Goal: Task Accomplishment & Management: Complete application form

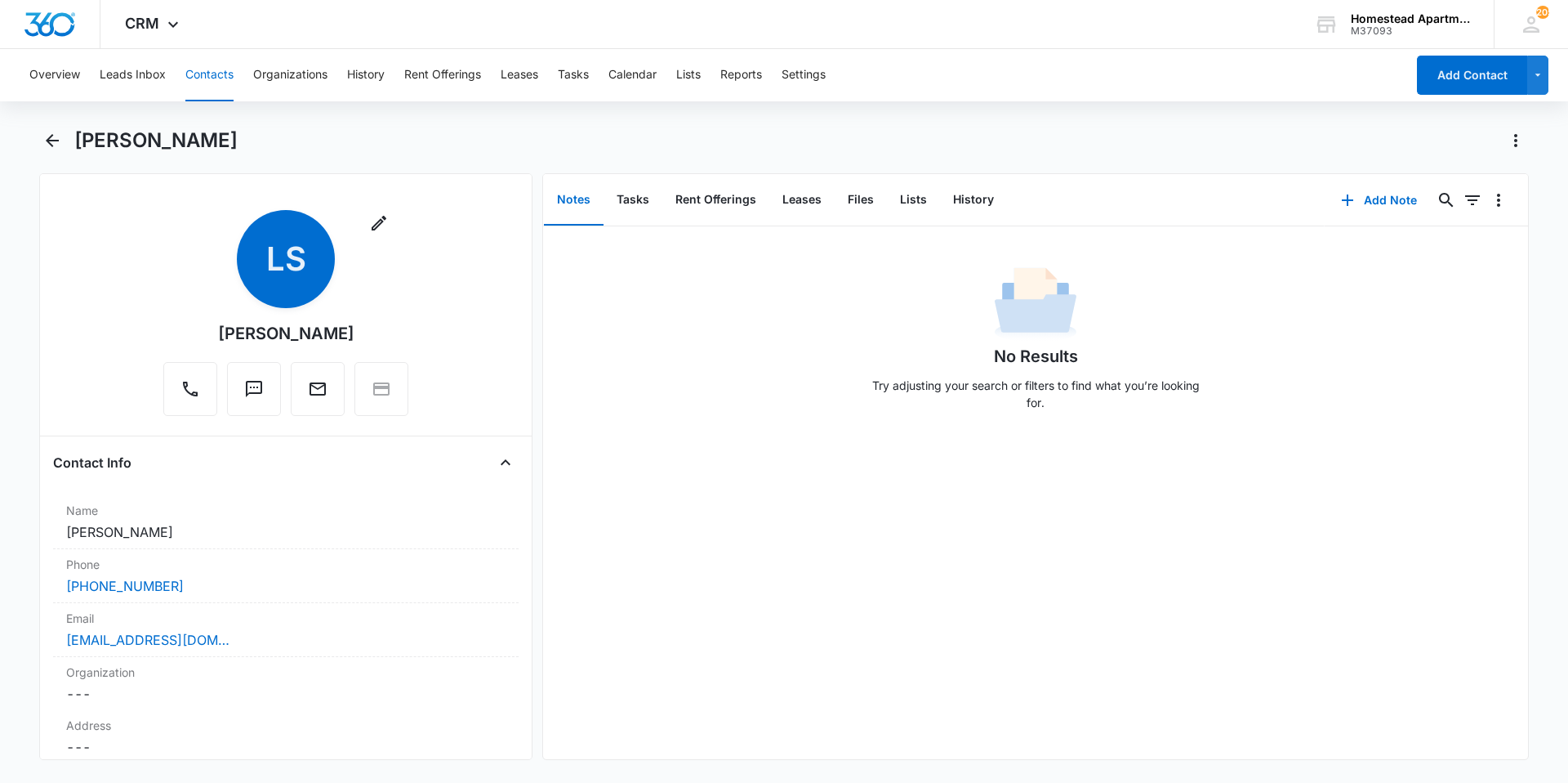
click at [226, 76] on button "Contacts" at bounding box center [209, 75] width 48 height 53
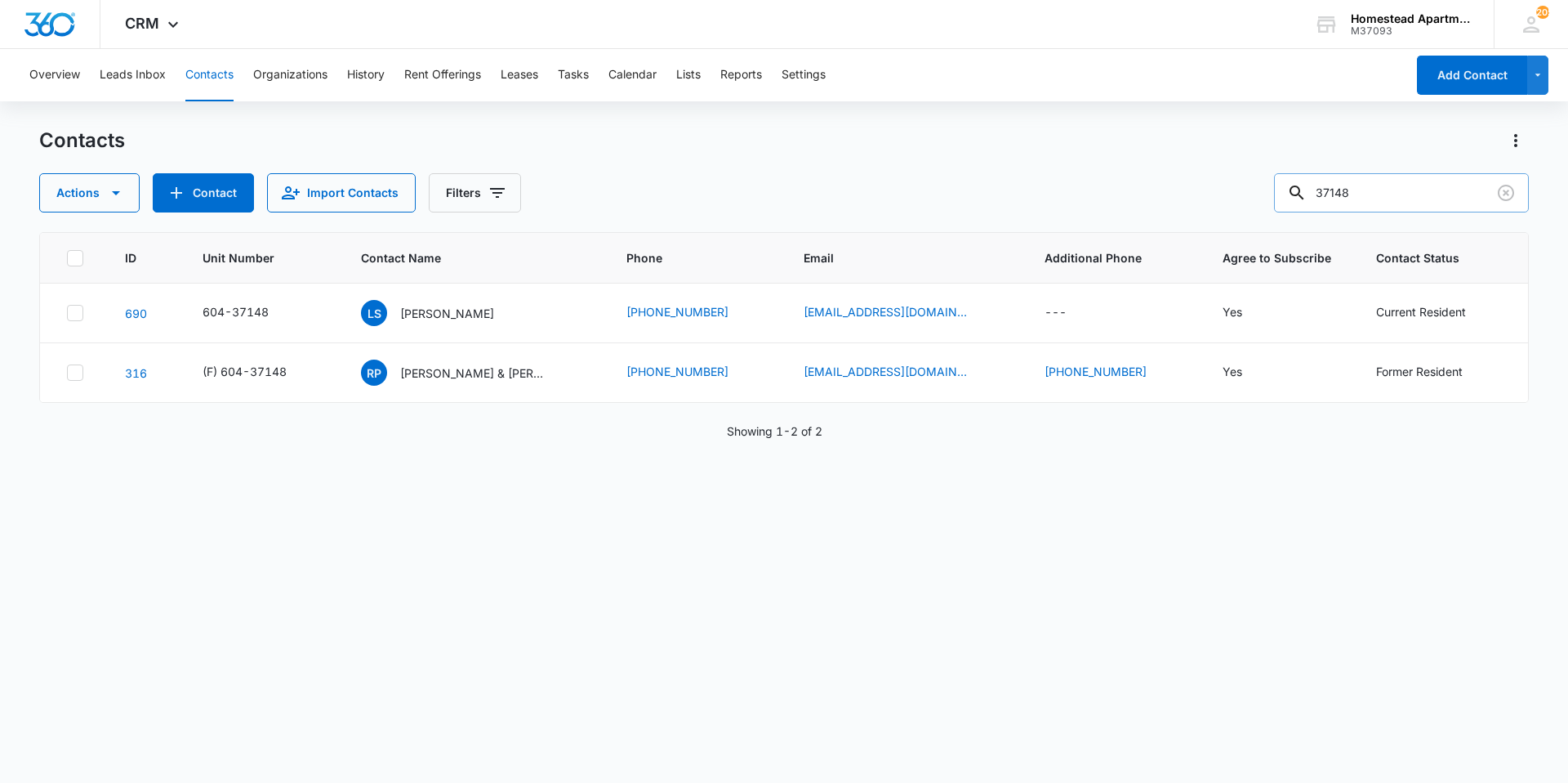
click at [1400, 199] on input "37148" at bounding box center [1401, 193] width 255 height 39
type input "3"
click at [214, 71] on button "Contacts" at bounding box center [209, 75] width 48 height 53
click at [1402, 181] on input "text" at bounding box center [1414, 193] width 230 height 39
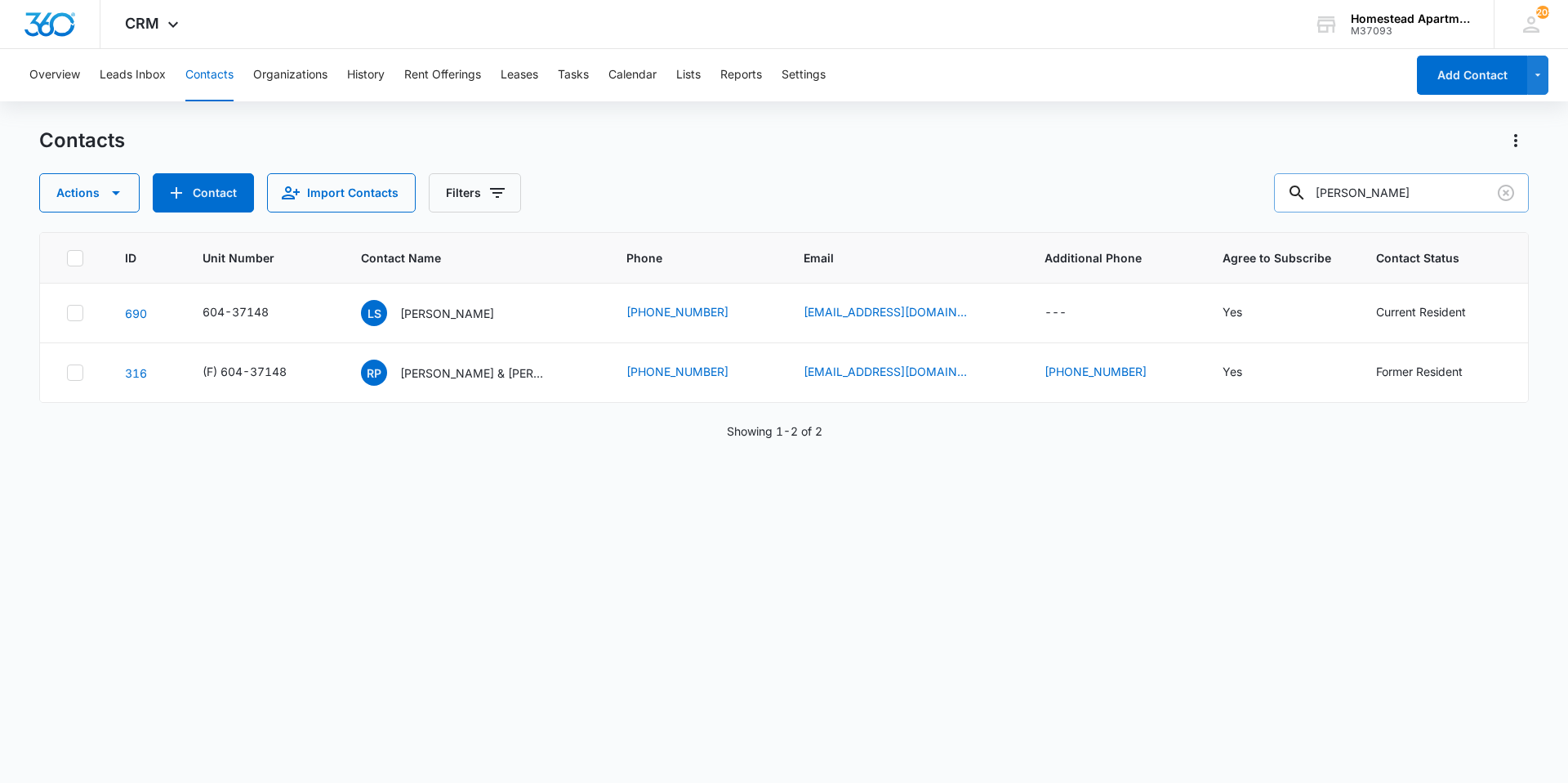
type input "[PERSON_NAME]"
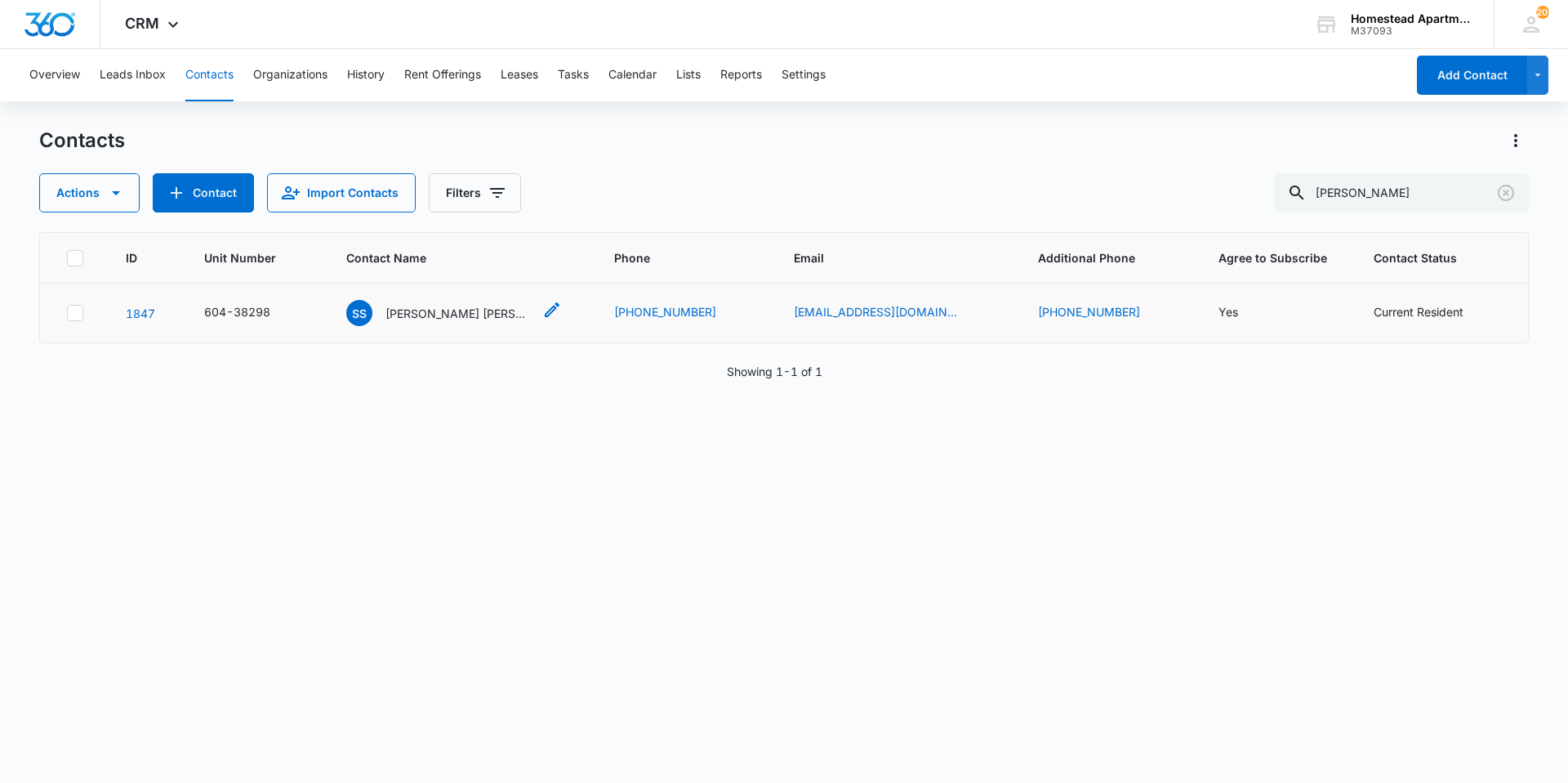
click at [447, 313] on p "[PERSON_NAME] [PERSON_NAME] & [PERSON_NAME] [PERSON_NAME]" at bounding box center [459, 313] width 147 height 18
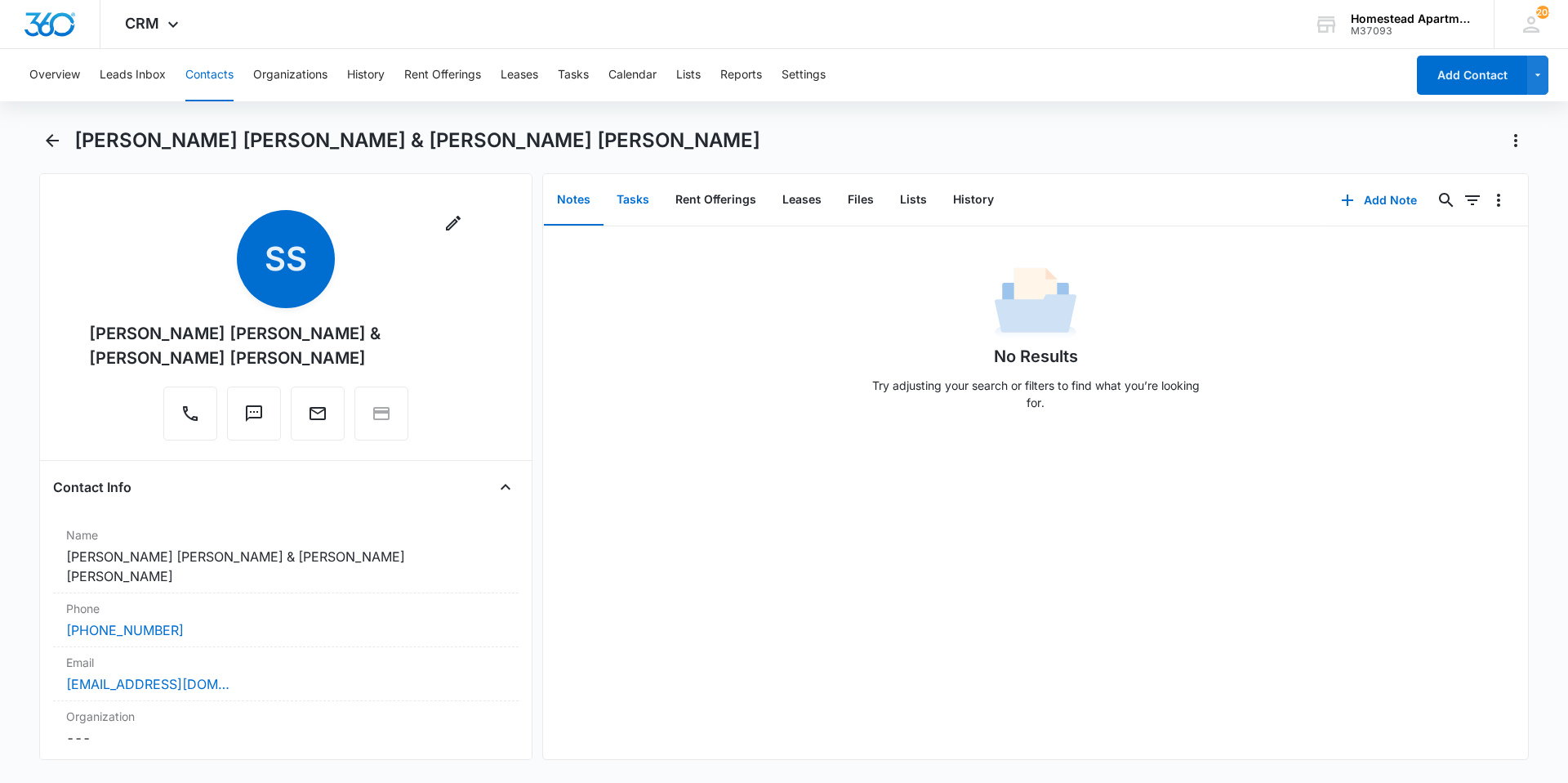
click at [615, 201] on button "Tasks" at bounding box center [633, 200] width 58 height 51
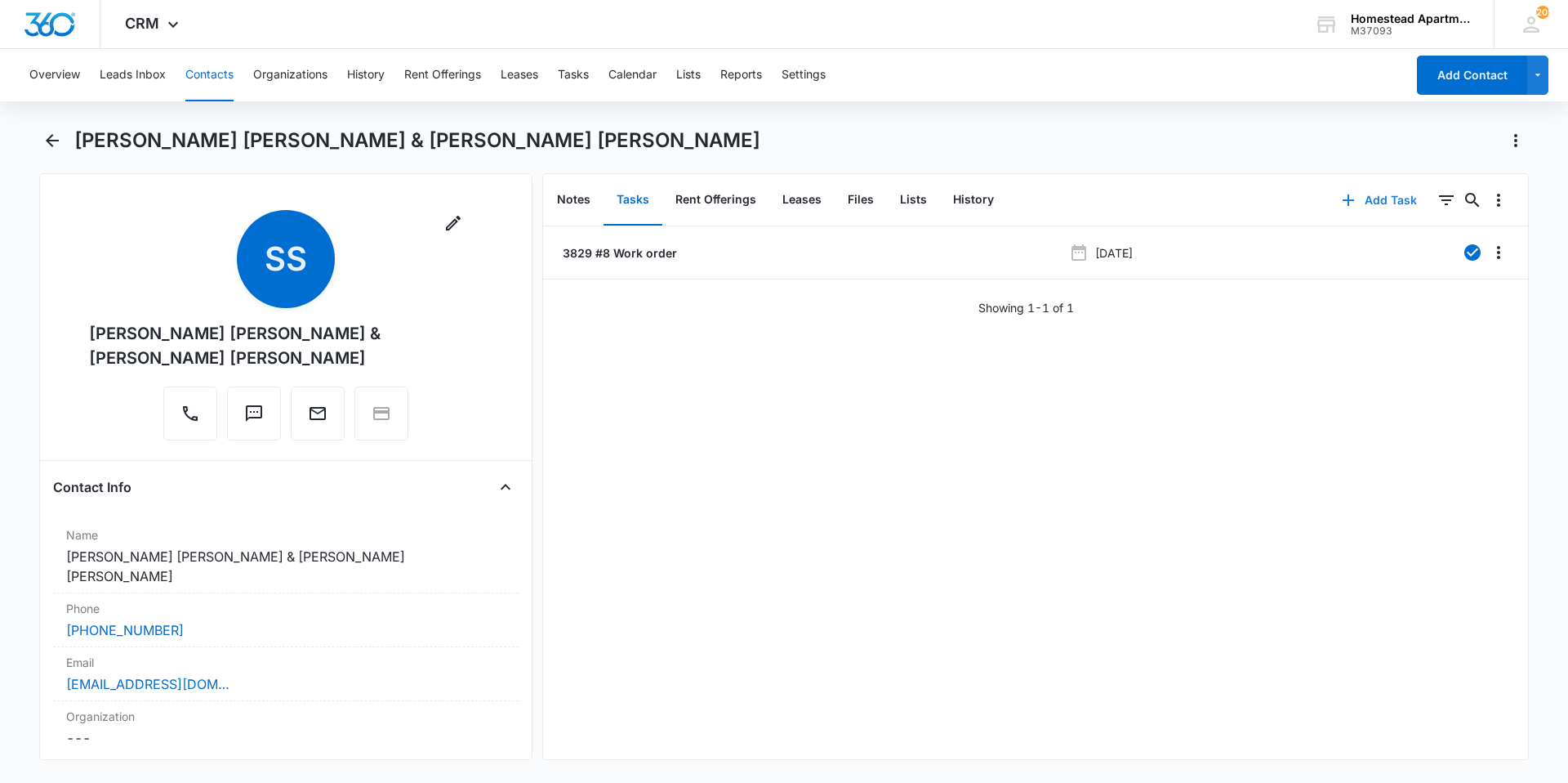
click at [1373, 192] on button "Add Task" at bounding box center [1379, 200] width 108 height 39
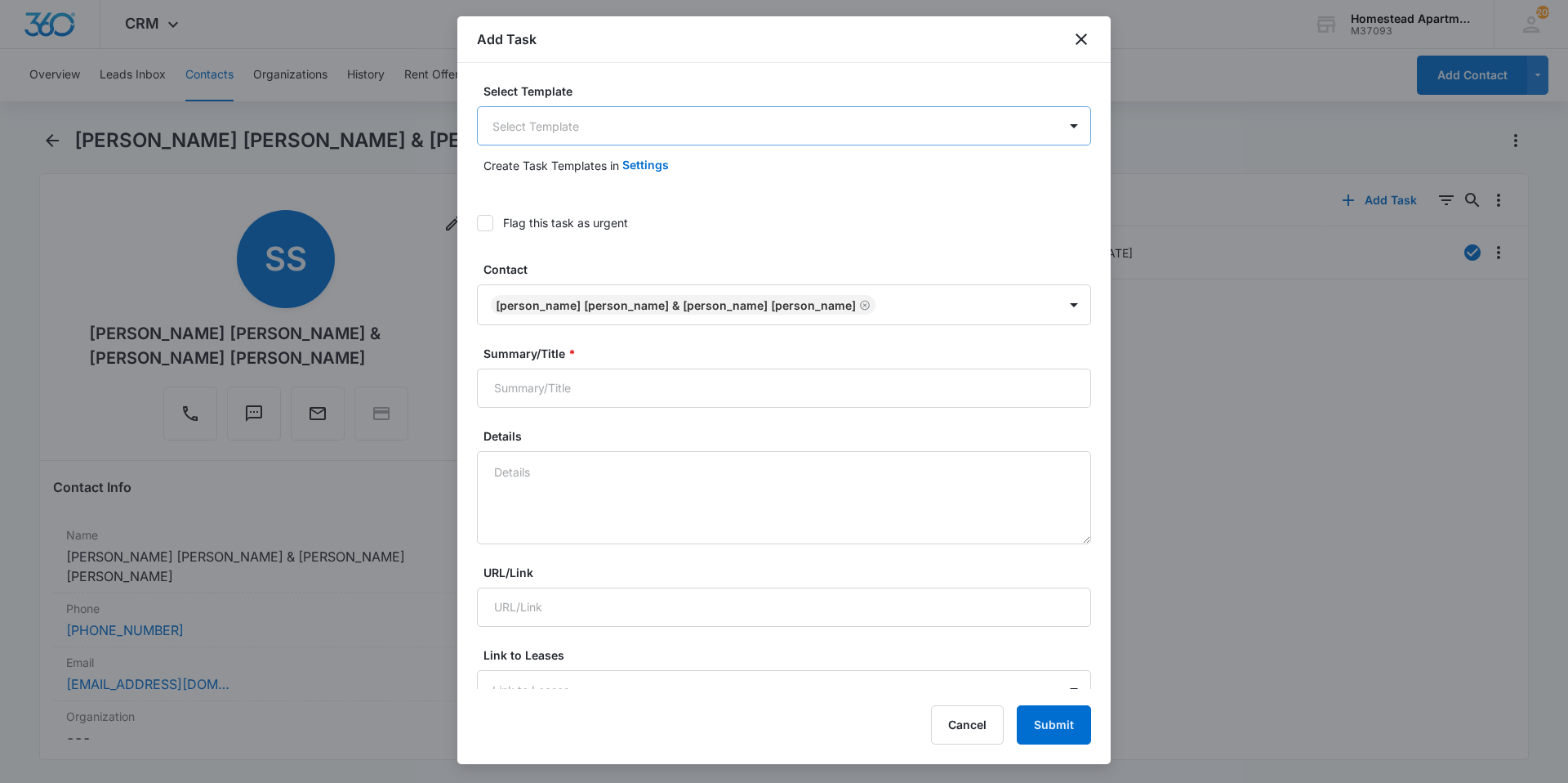
click at [591, 129] on body "CRM Apps Reputation Websites Forms CRM Email Social Content Intelligence Files …" at bounding box center [784, 392] width 1568 height 783
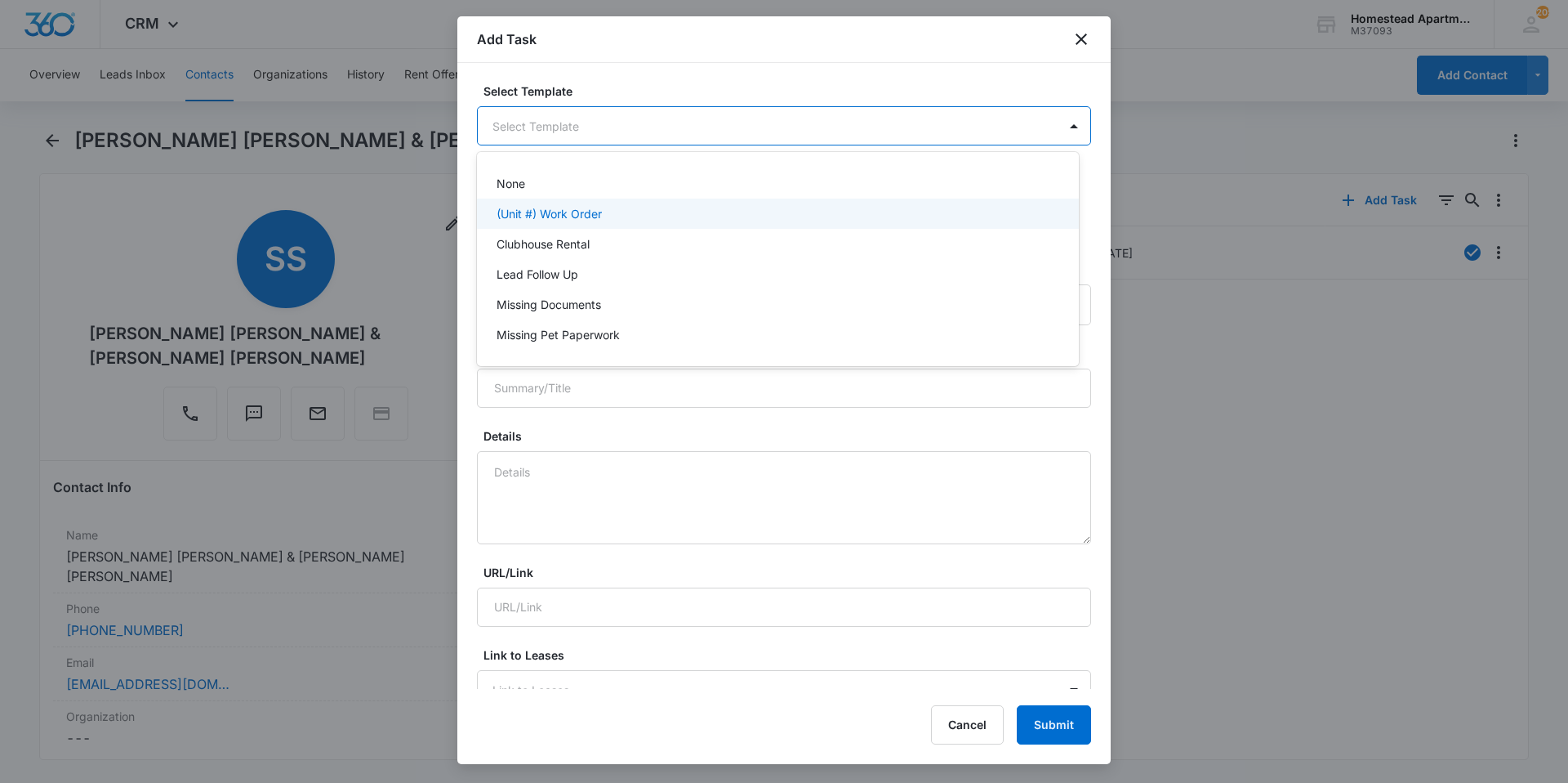
click at [596, 211] on p "(Unit #) Work Order" at bounding box center [549, 214] width 105 height 18
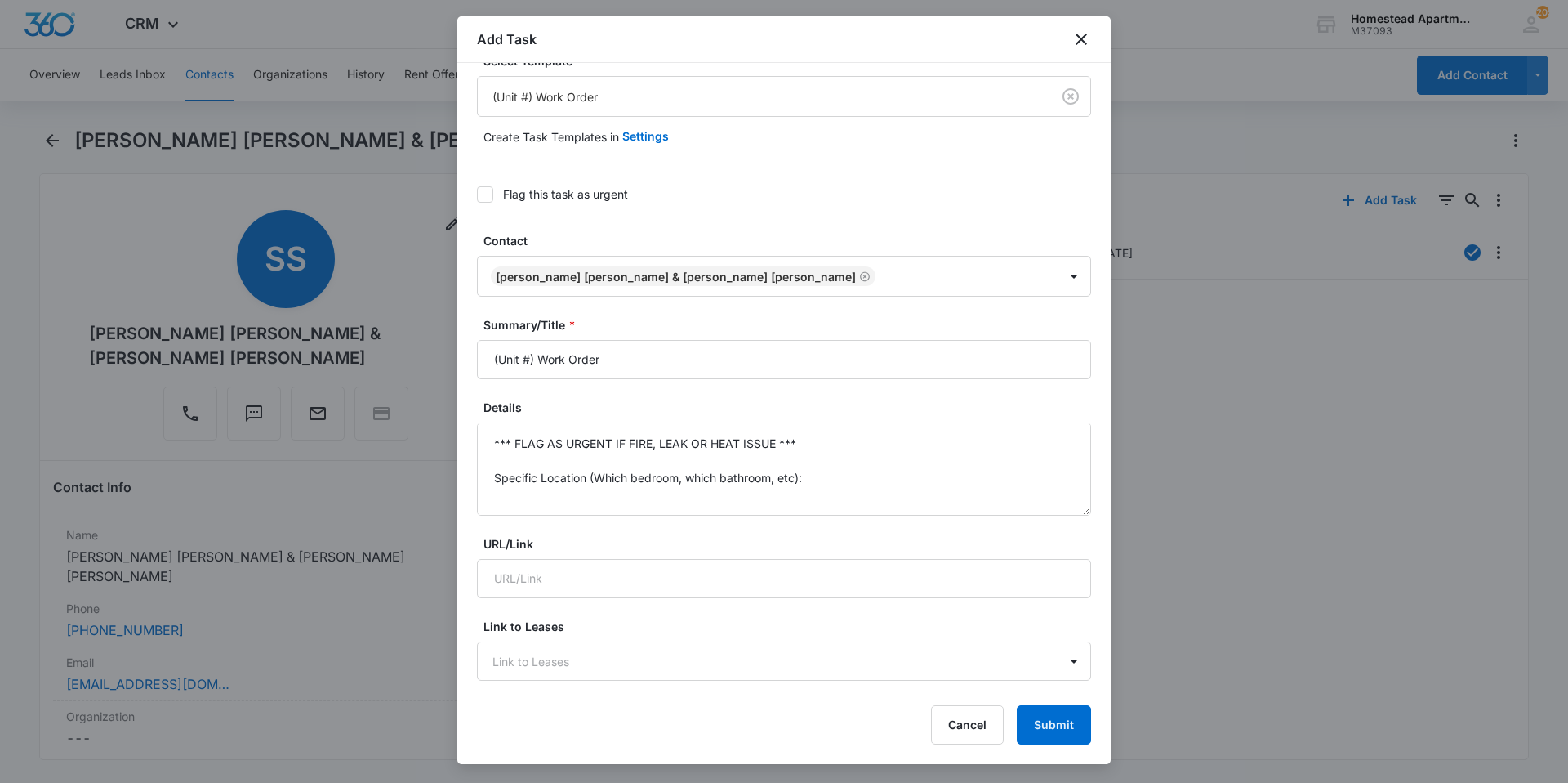
scroll to position [82, 0]
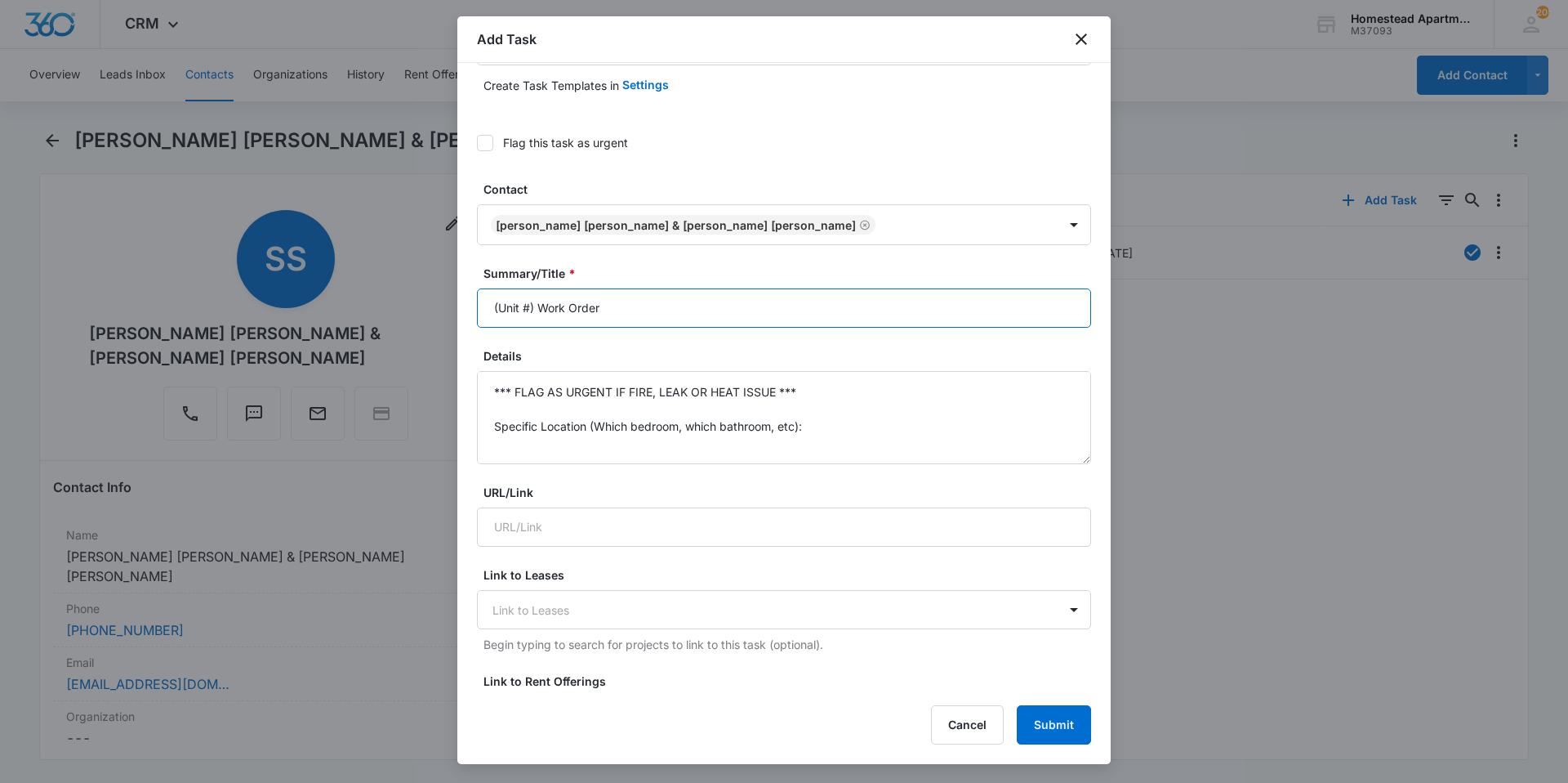
drag, startPoint x: 639, startPoint y: 320, endPoint x: 466, endPoint y: 318, distance: 173.0
click at [466, 318] on div "Select Template (Unit #) Work Order Create Task Templates in Settings Flag this…" at bounding box center [784, 376] width 653 height 626
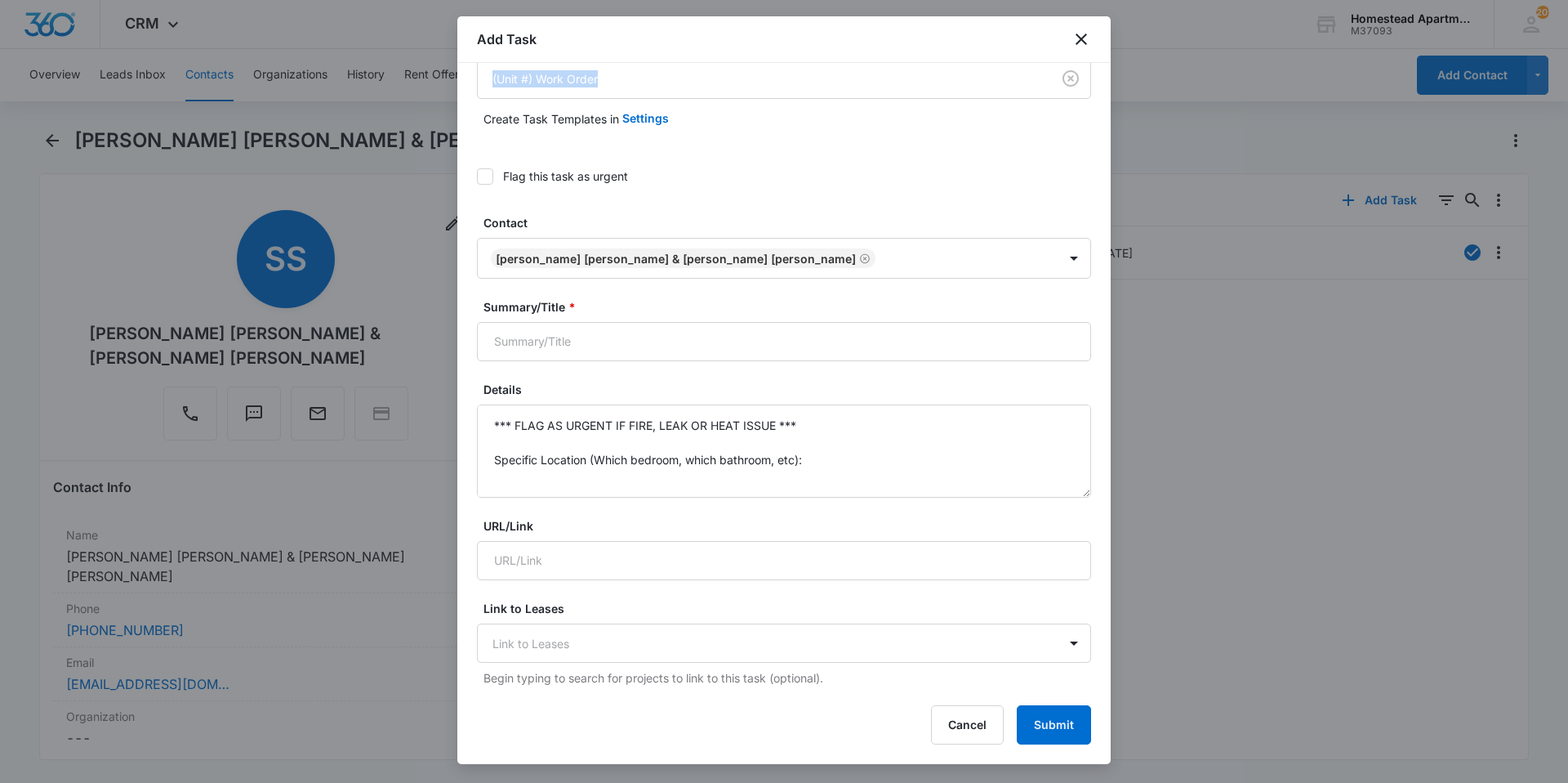
scroll to position [0, 0]
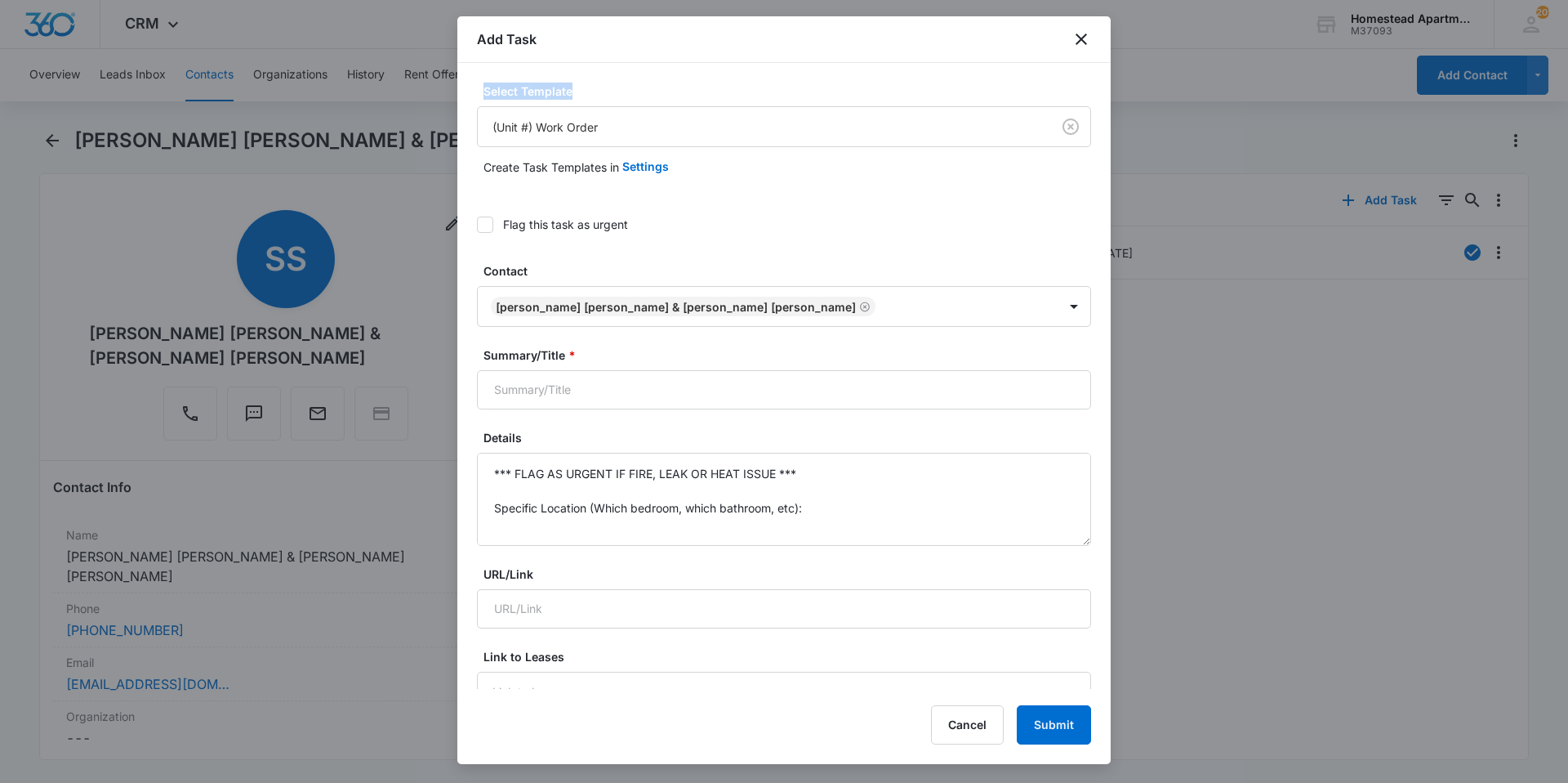
drag, startPoint x: 749, startPoint y: 55, endPoint x: 749, endPoint y: 66, distance: 11.0
click at [749, 66] on div "Add Task Select Template (Unit #) Work Order Create Task Templates in Settings …" at bounding box center [784, 391] width 653 height 748
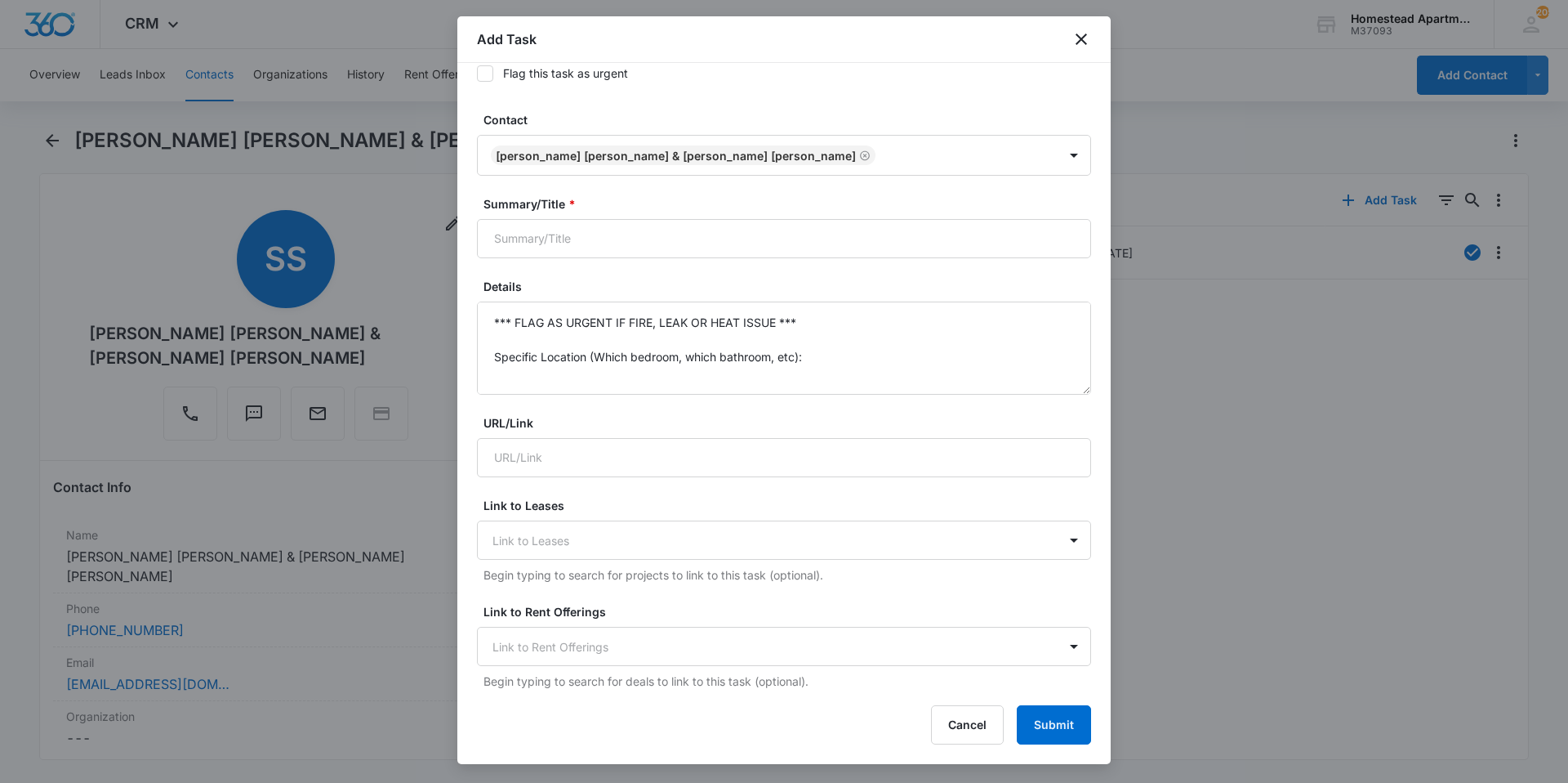
scroll to position [164, 0]
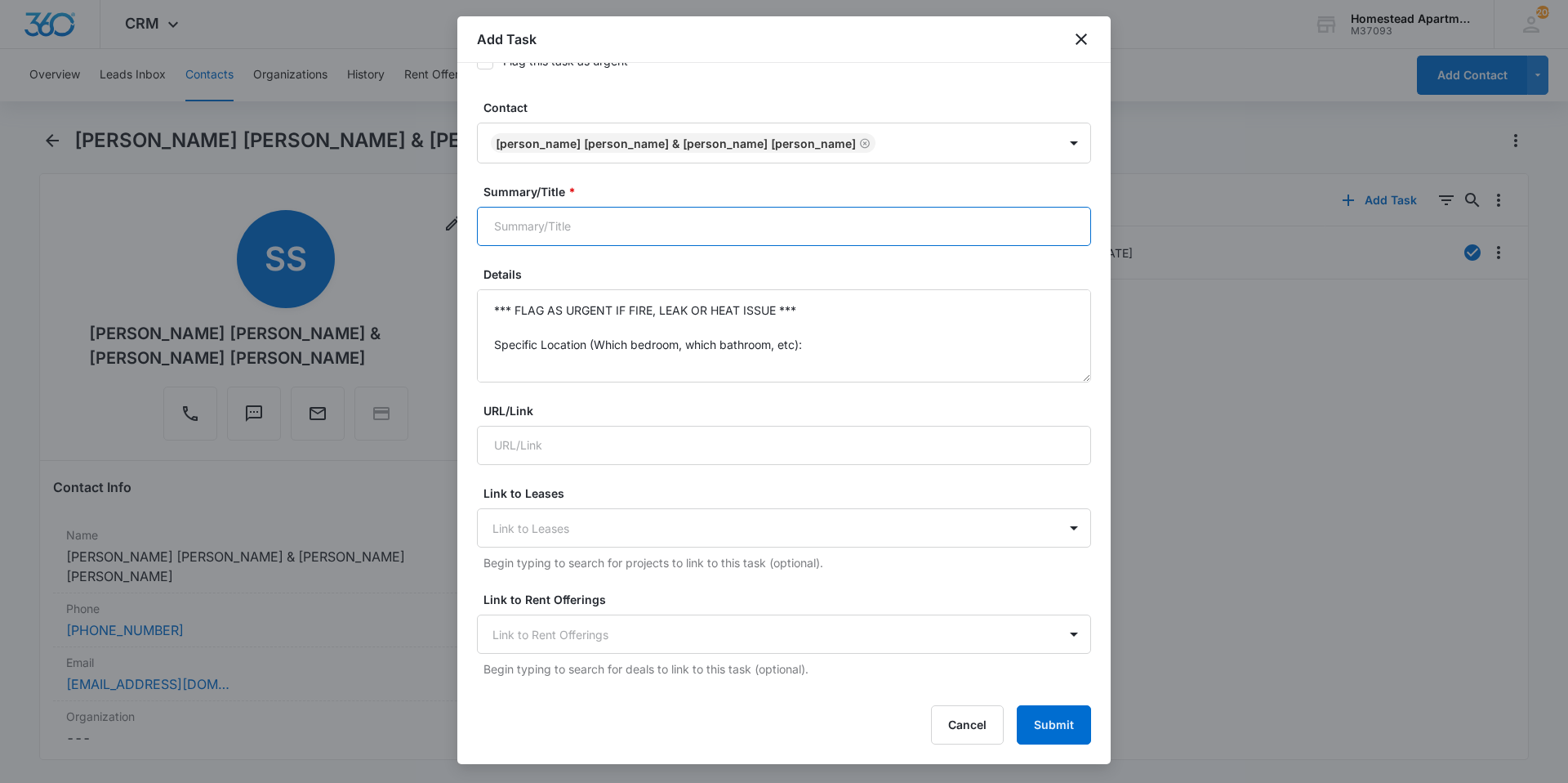
click at [651, 223] on input "Summary/Title *" at bounding box center [784, 226] width 614 height 39
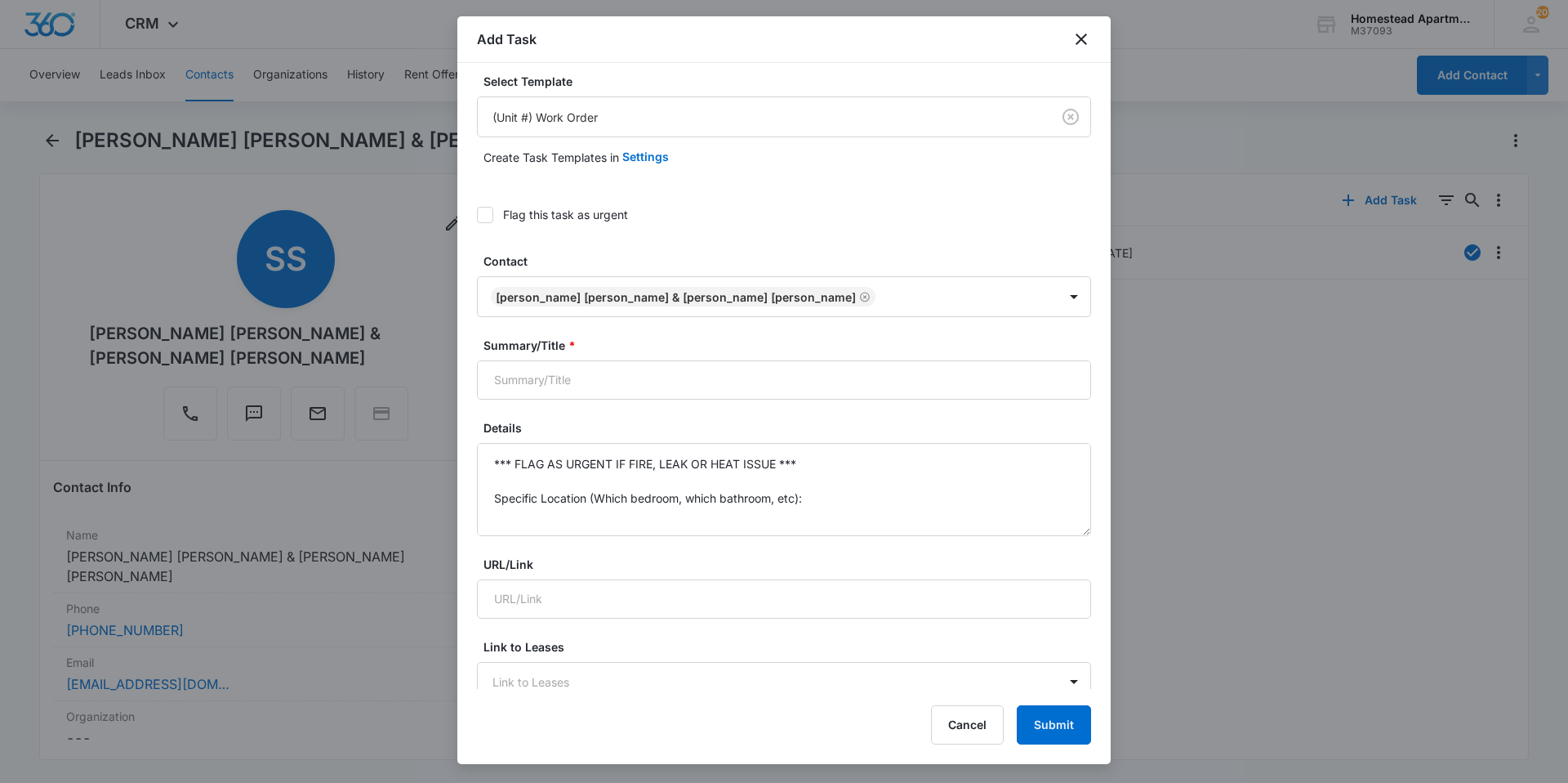
scroll to position [0, 0]
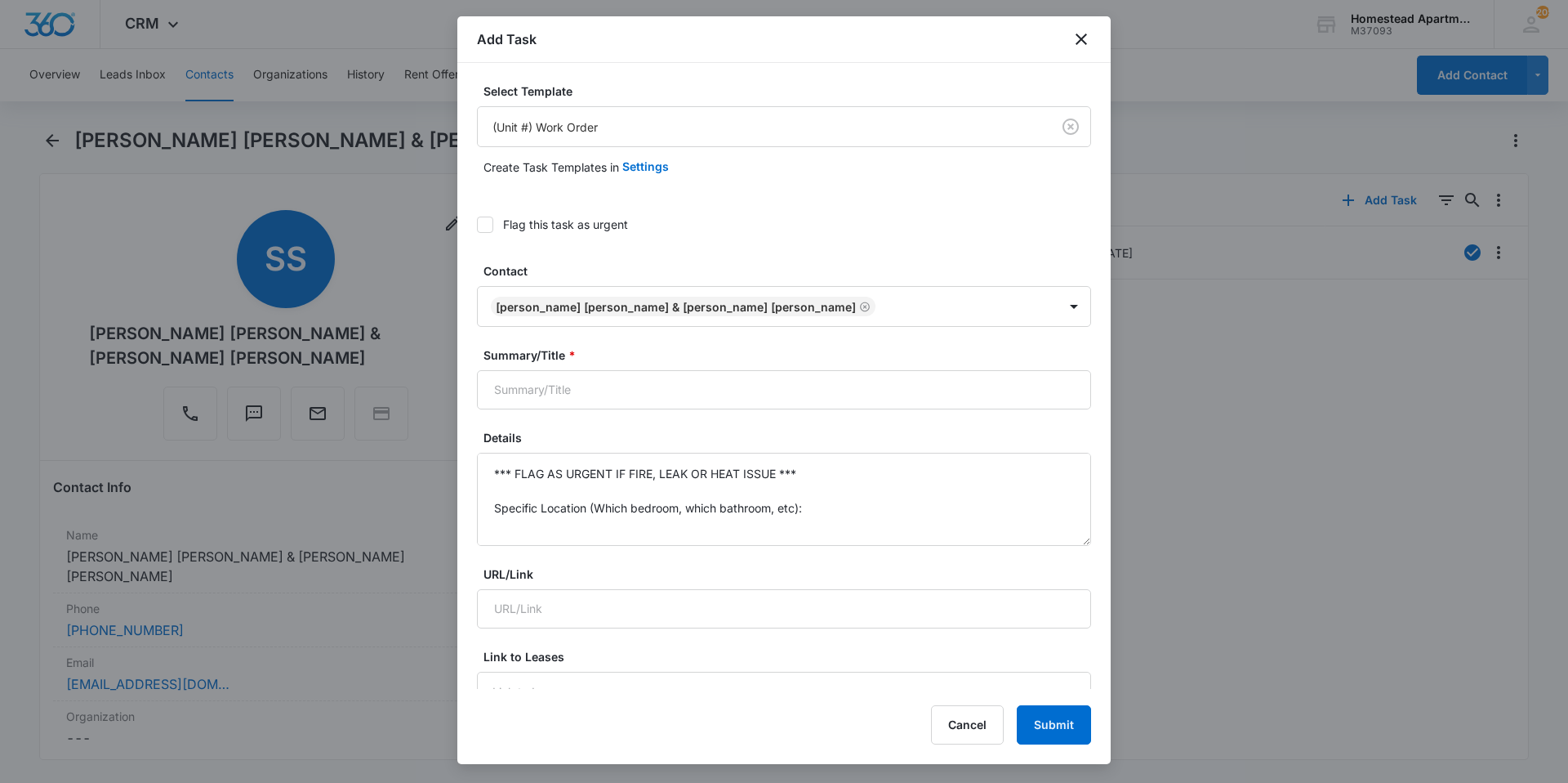
drag, startPoint x: 840, startPoint y: 34, endPoint x: 835, endPoint y: 23, distance: 12.1
click at [835, 24] on div "Add Task" at bounding box center [784, 40] width 653 height 47
click at [638, 393] on input "Summary/Title *" at bounding box center [784, 389] width 614 height 39
type input "3833"
click at [1081, 48] on icon "close" at bounding box center [1081, 38] width 19 height 19
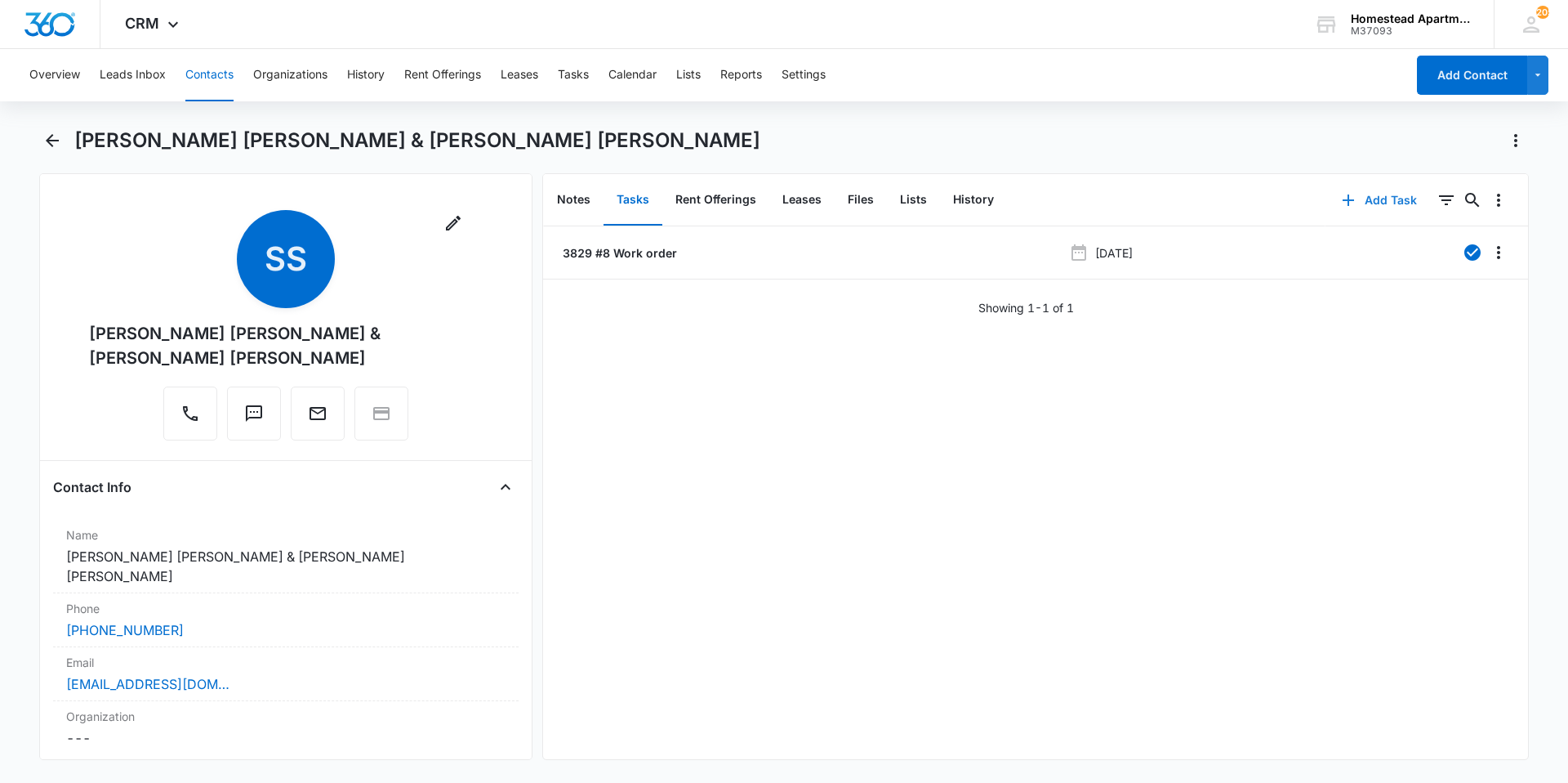
click at [1380, 203] on button "Add Task" at bounding box center [1379, 200] width 108 height 39
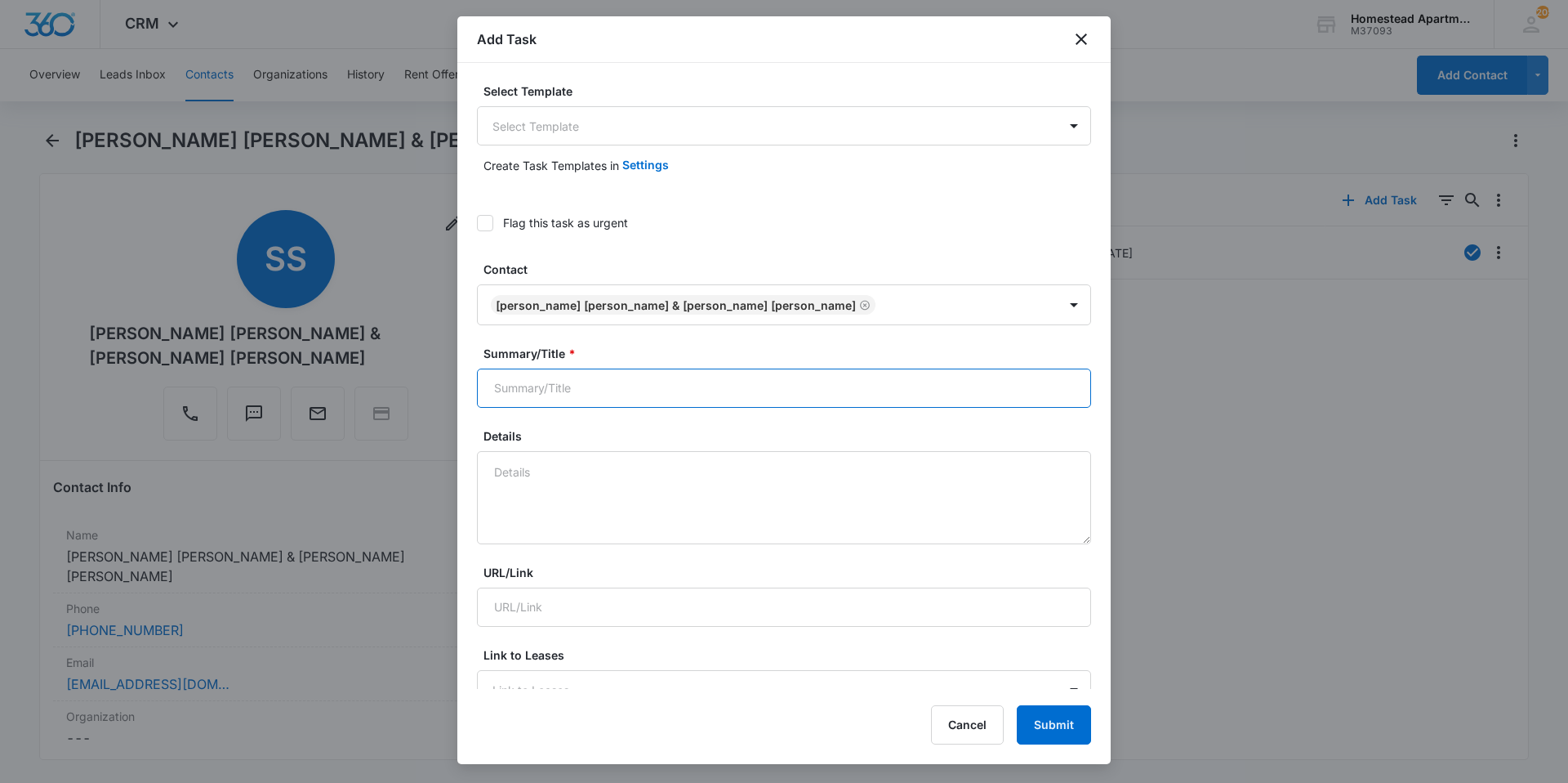
click at [559, 395] on input "Summary/Title *" at bounding box center [784, 387] width 614 height 39
click at [528, 386] on input "3829-8 W/O" at bounding box center [784, 387] width 614 height 39
type input "3829#8 W/O"
click at [602, 472] on textarea "Details" at bounding box center [784, 498] width 614 height 93
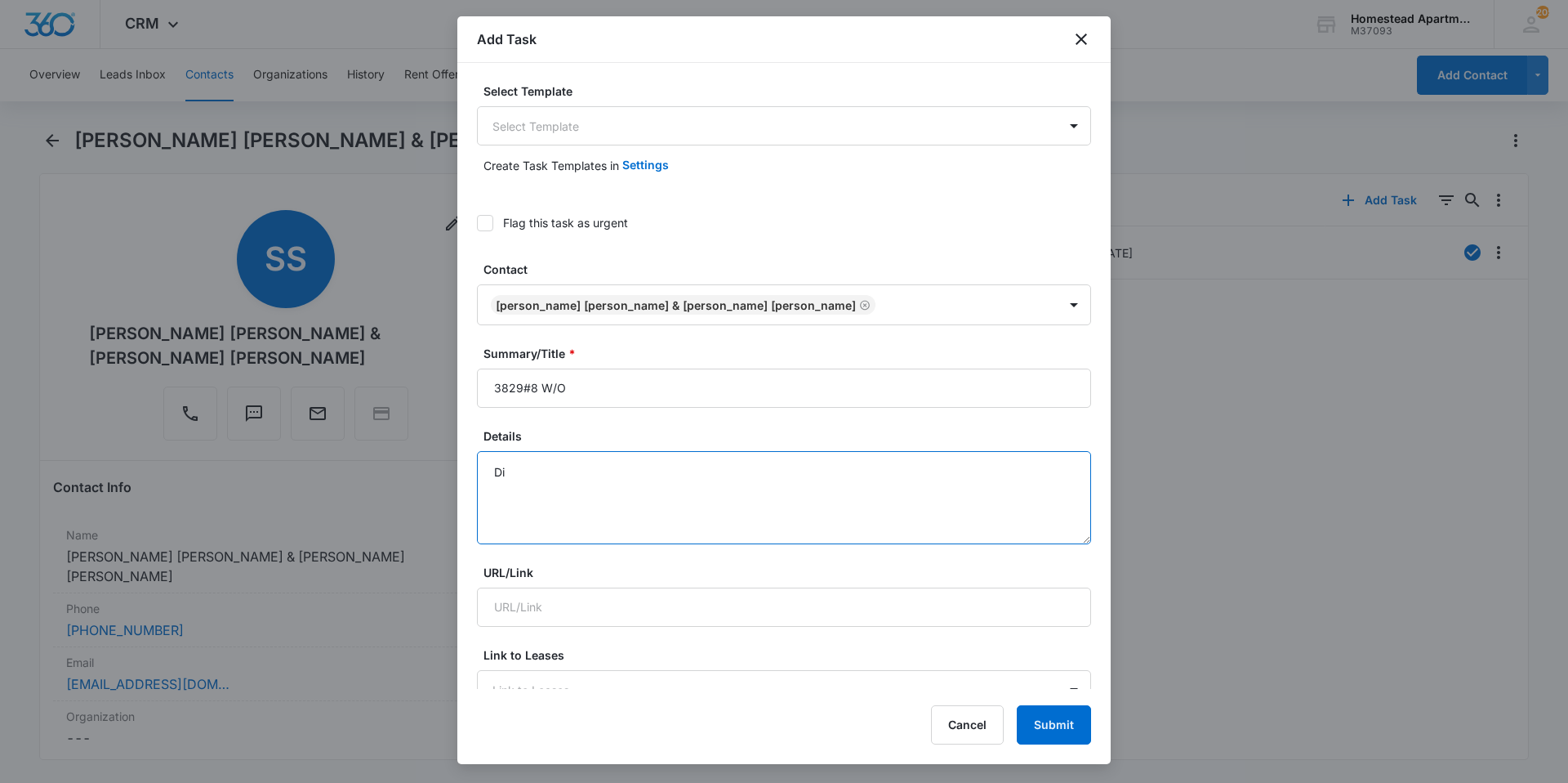
type textarea "D"
type textarea "The disposal is clogged and not draining and neither is the dishwasher."
click at [678, 127] on body "CRM Apps Reputation Websites Forms CRM Email Social Content Intelligence Files …" at bounding box center [784, 392] width 1568 height 783
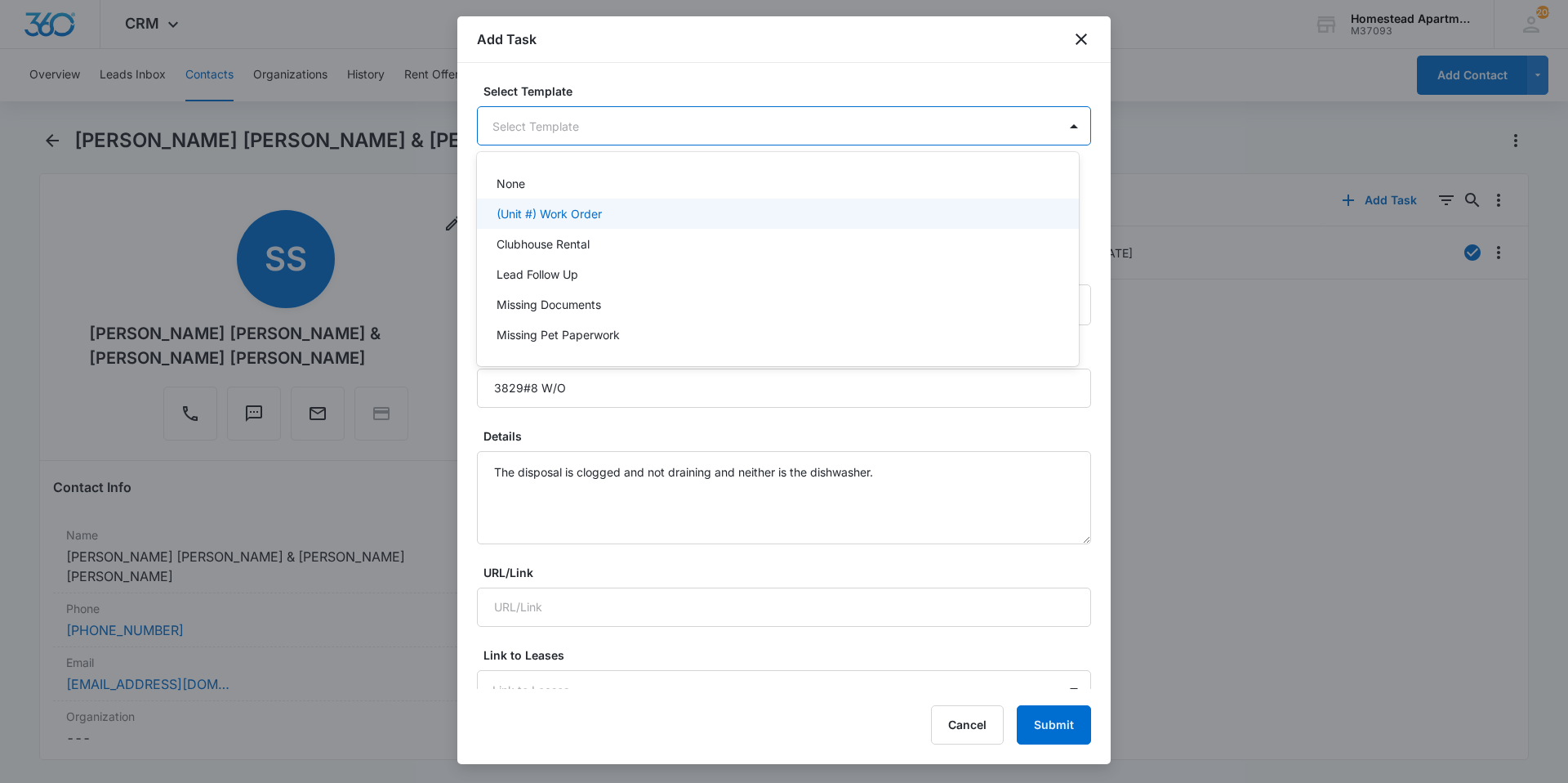
click at [611, 207] on div "(Unit #) Work Order" at bounding box center [776, 214] width 559 height 18
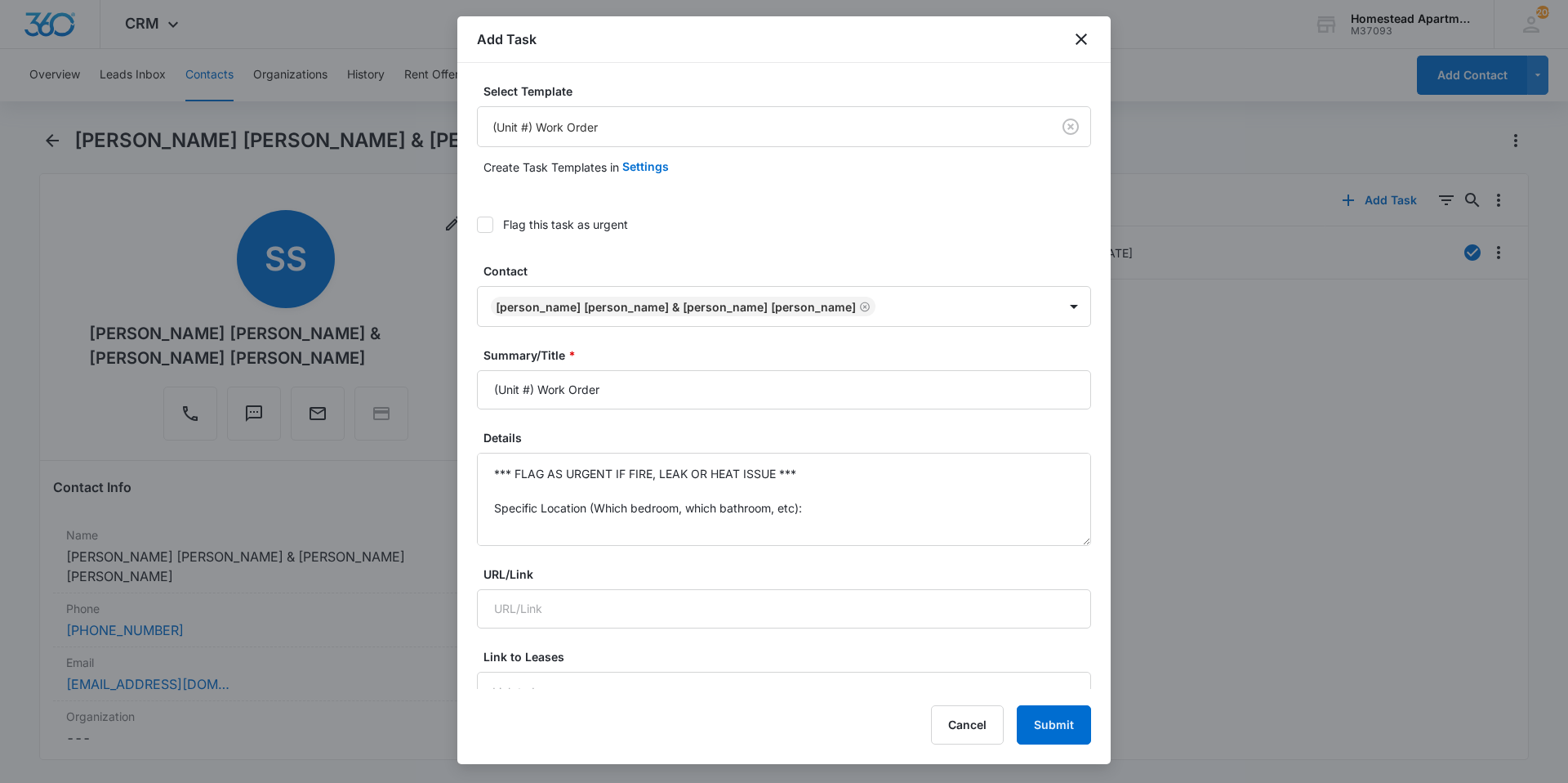
click at [489, 224] on icon at bounding box center [486, 225] width 15 height 15
click at [477, 225] on input "Flag this task as urgent" at bounding box center [477, 225] width 0 height 0
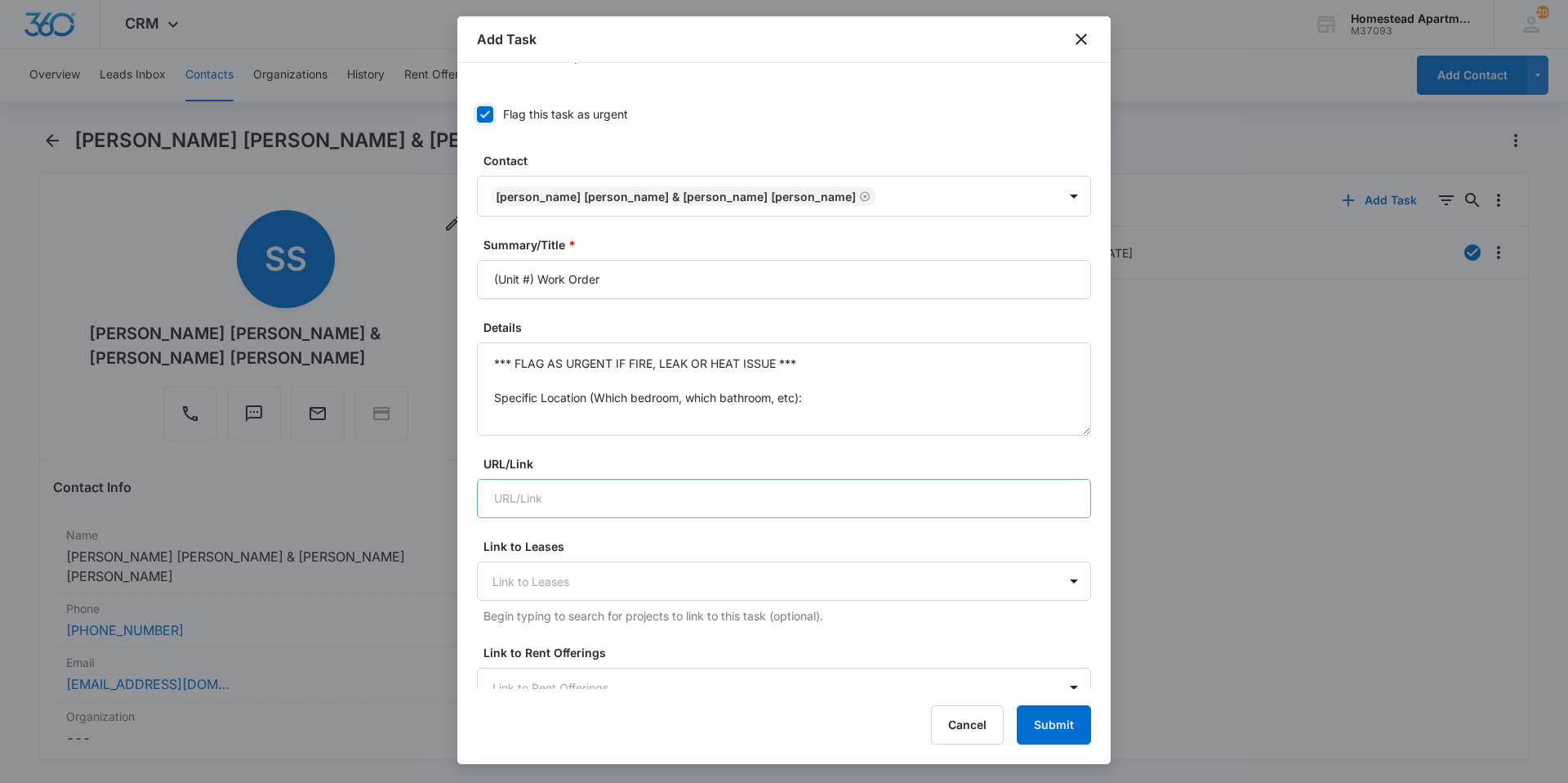
scroll to position [82, 0]
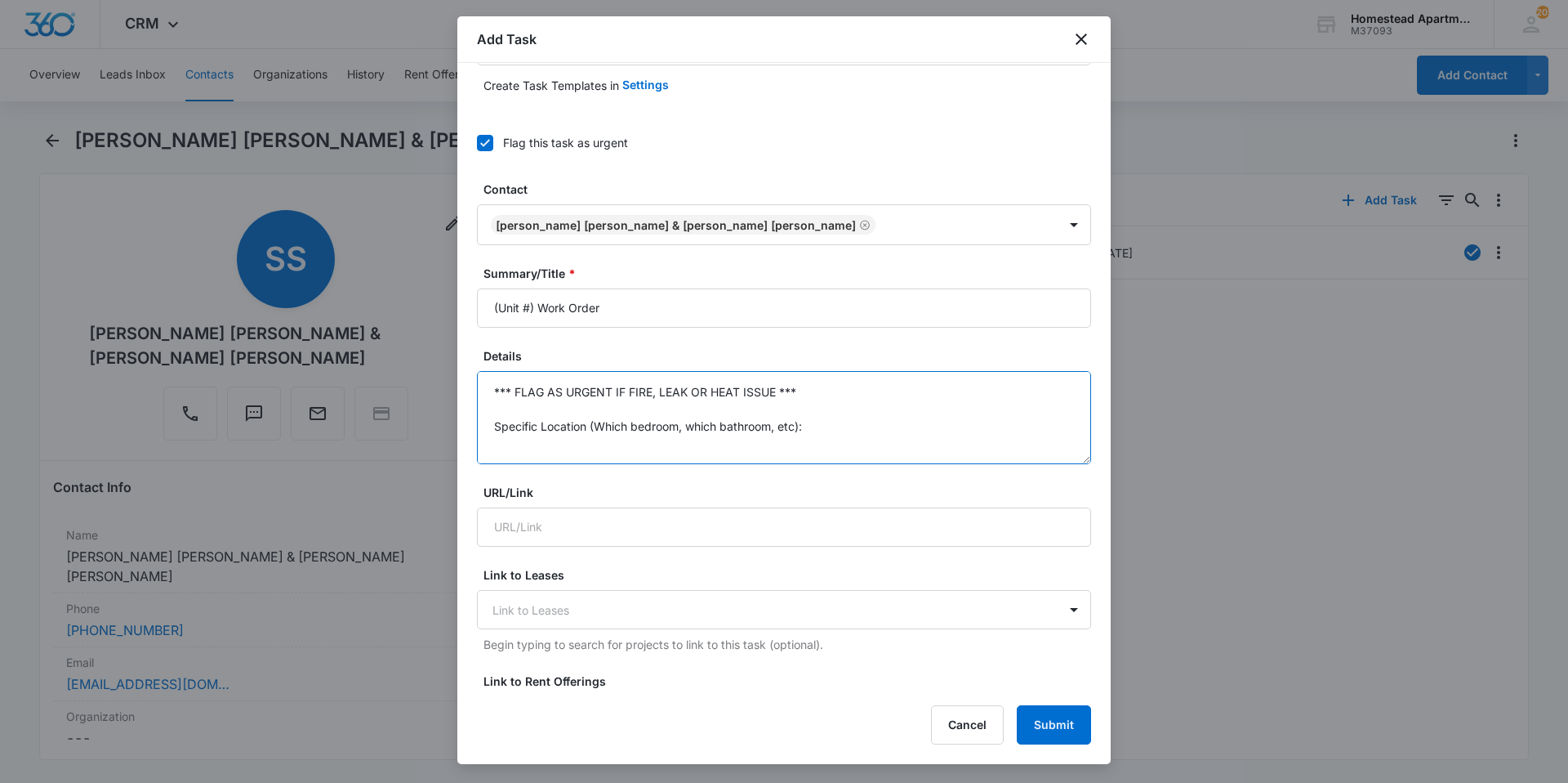
drag, startPoint x: 819, startPoint y: 432, endPoint x: 473, endPoint y: 364, distance: 352.6
click at [473, 364] on div "Select Template (Unit #) Work Order Create Task Templates in Settings Flag this…" at bounding box center [784, 376] width 653 height 626
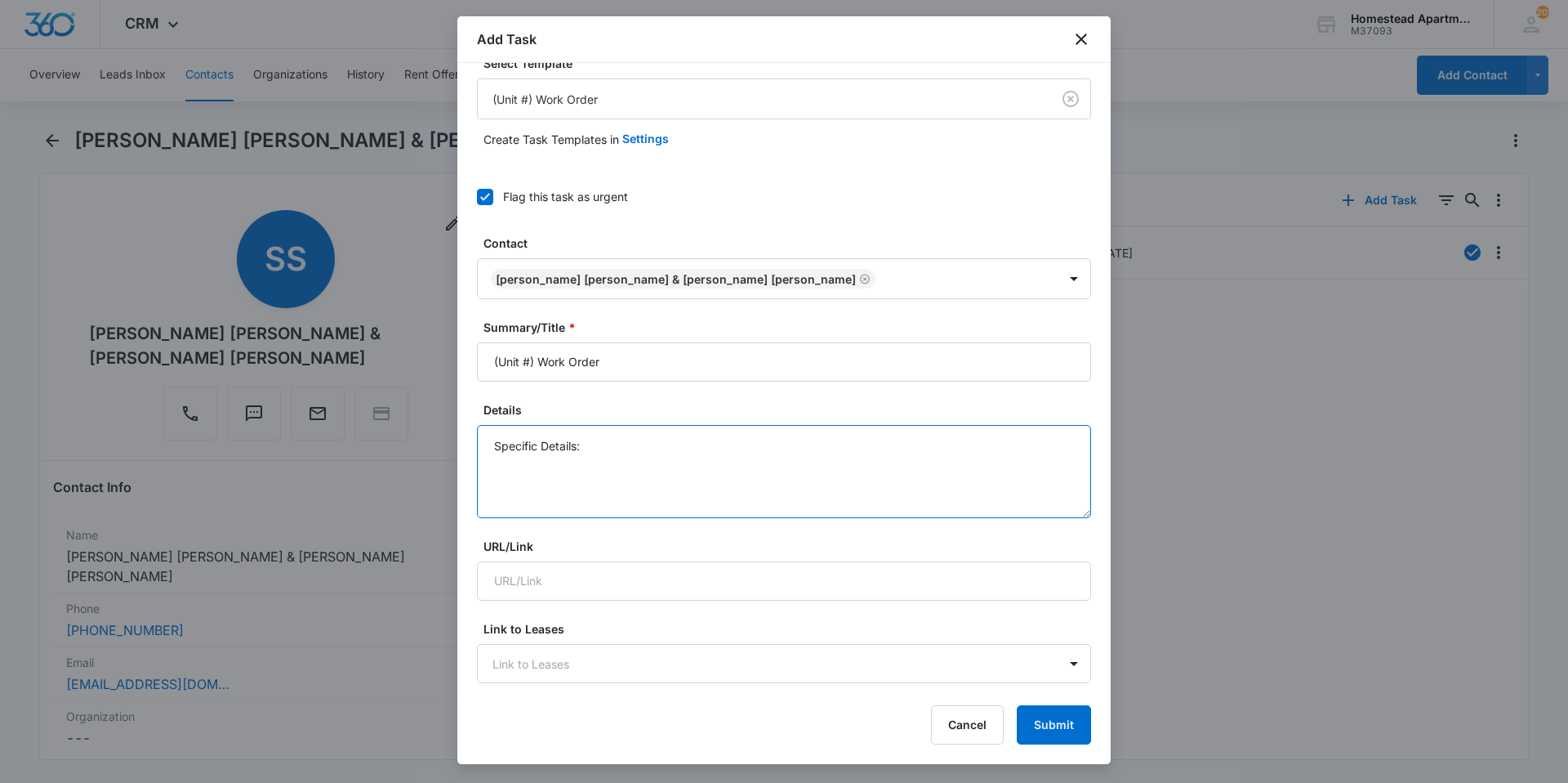
scroll to position [0, 0]
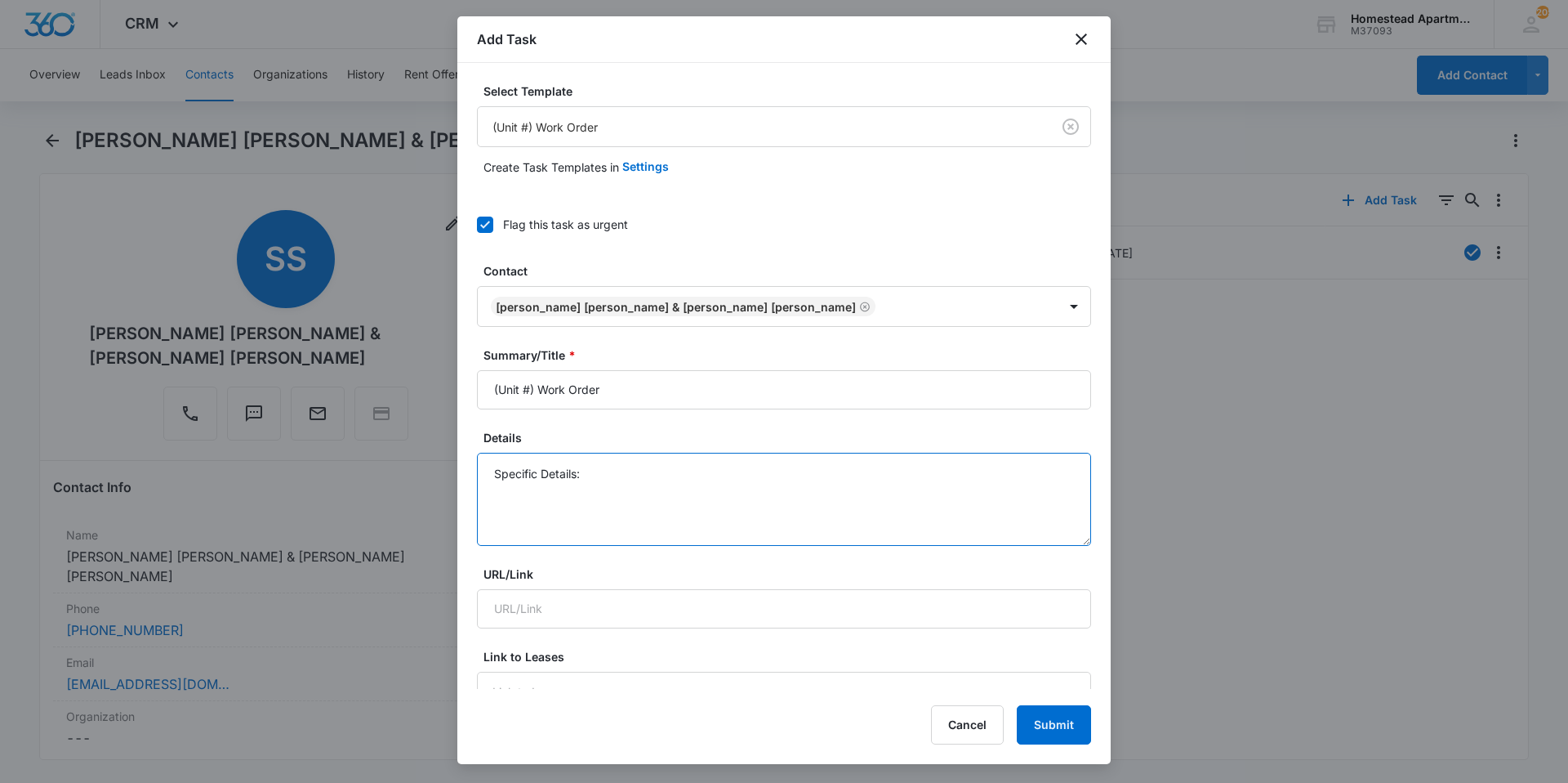
drag, startPoint x: 600, startPoint y: 513, endPoint x: 492, endPoint y: 518, distance: 108.1
click at [492, 518] on textarea "Specific Details:" at bounding box center [784, 499] width 614 height 93
drag, startPoint x: 624, startPoint y: 534, endPoint x: 480, endPoint y: 509, distance: 146.2
click at [462, 532] on div "Select Template (Unit #) Work Order Create Task Templates in Settings Flag this…" at bounding box center [784, 376] width 653 height 626
type textarea "S"
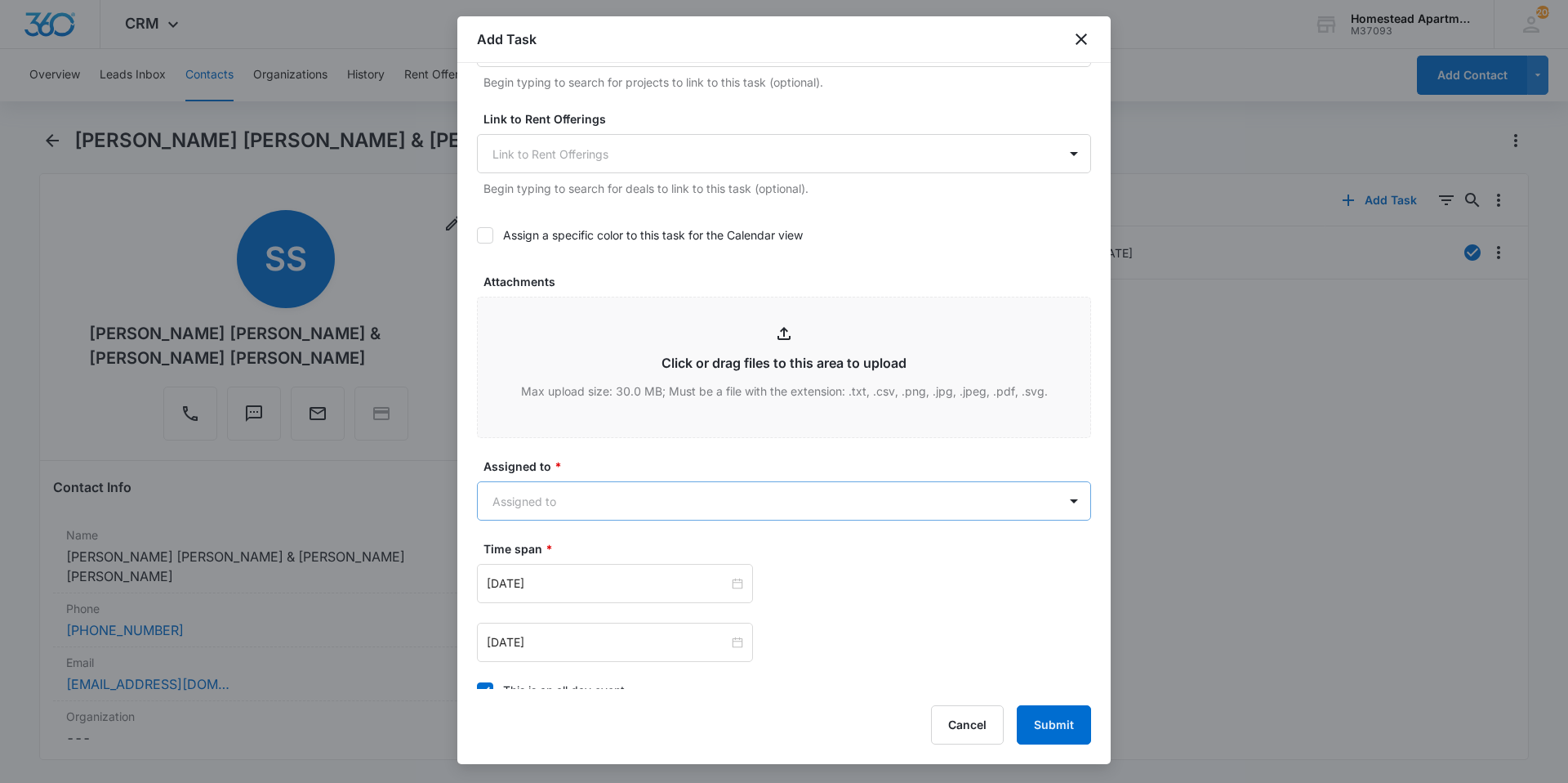
scroll to position [654, 0]
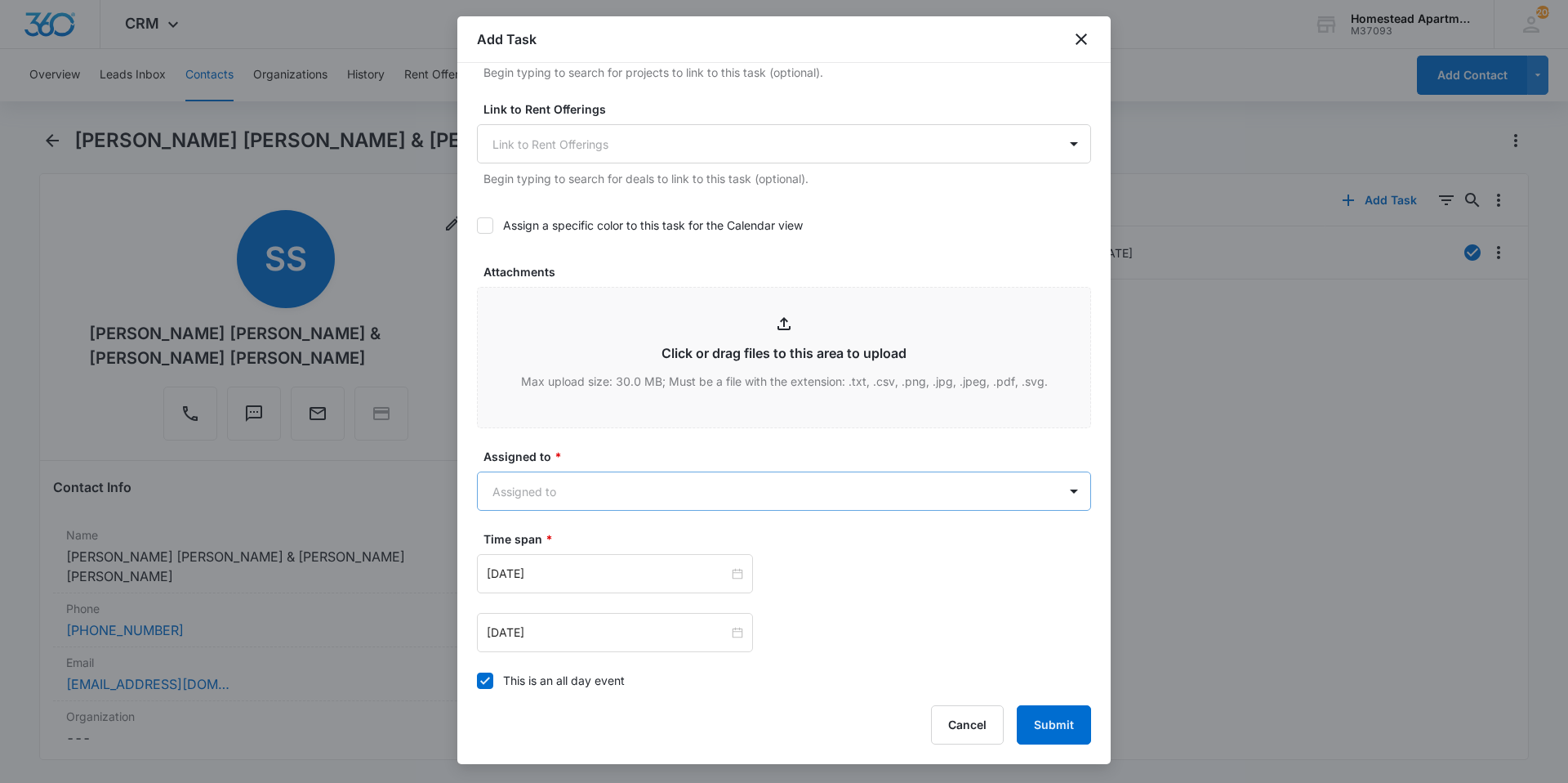
type textarea "The disposal is clogged and not draining is not all. Dishwasher is also clogged."
click at [641, 499] on body "CRM Apps Reputation Websites Forms CRM Email Social Content Intelligence Files …" at bounding box center [784, 392] width 1568 height 783
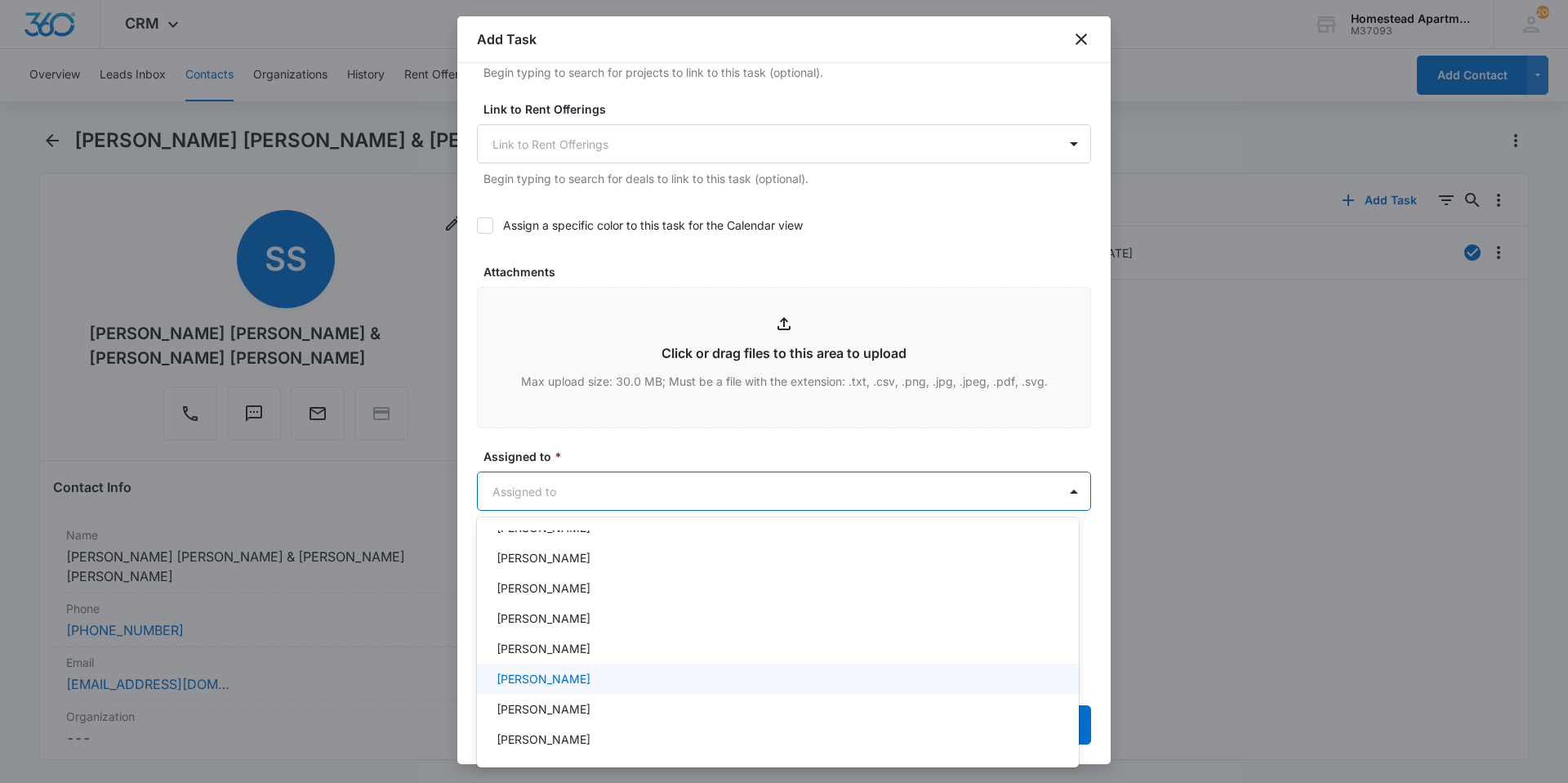
scroll to position [0, 0]
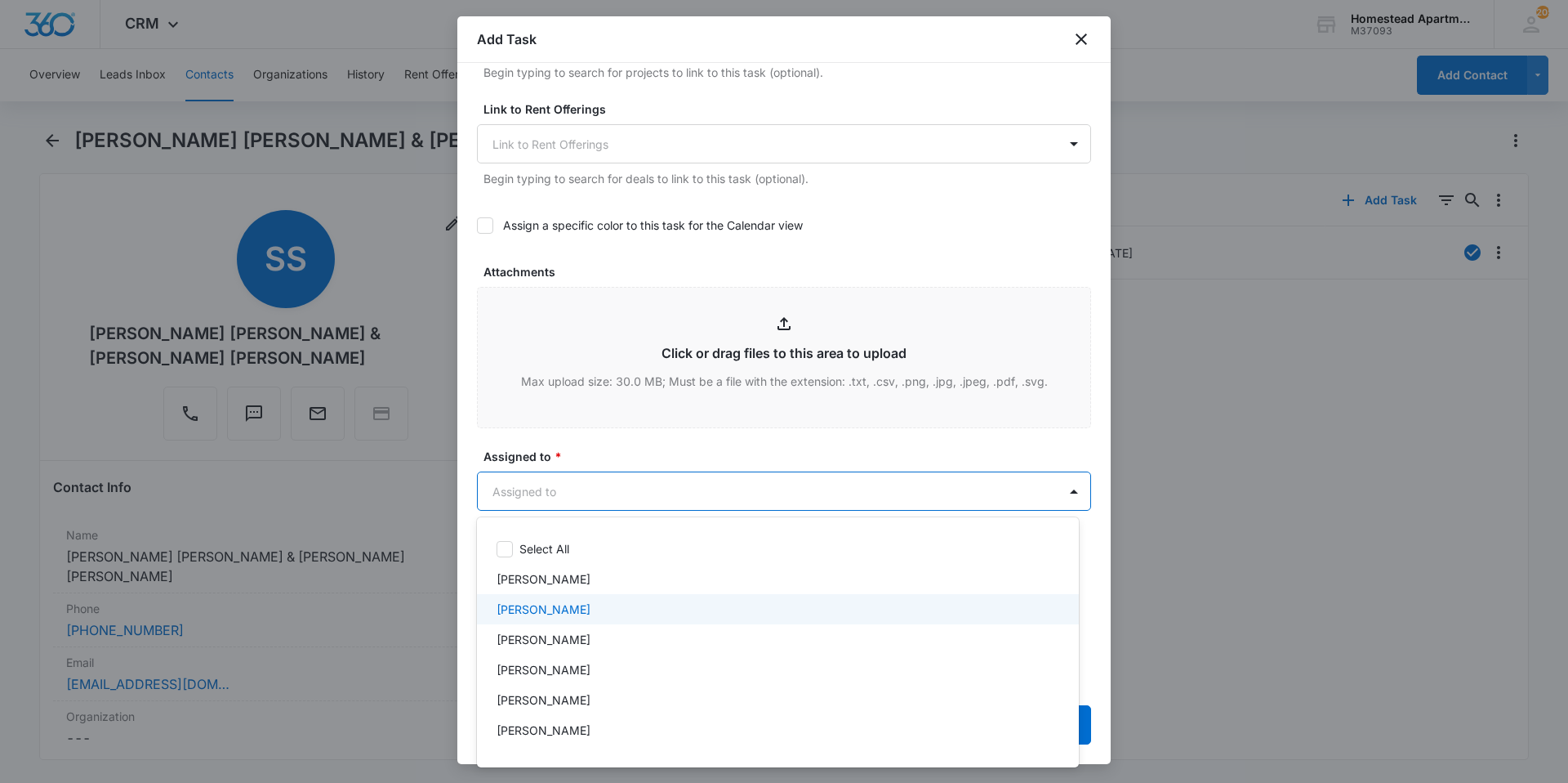
click at [560, 608] on p "[PERSON_NAME]" at bounding box center [543, 609] width 94 height 18
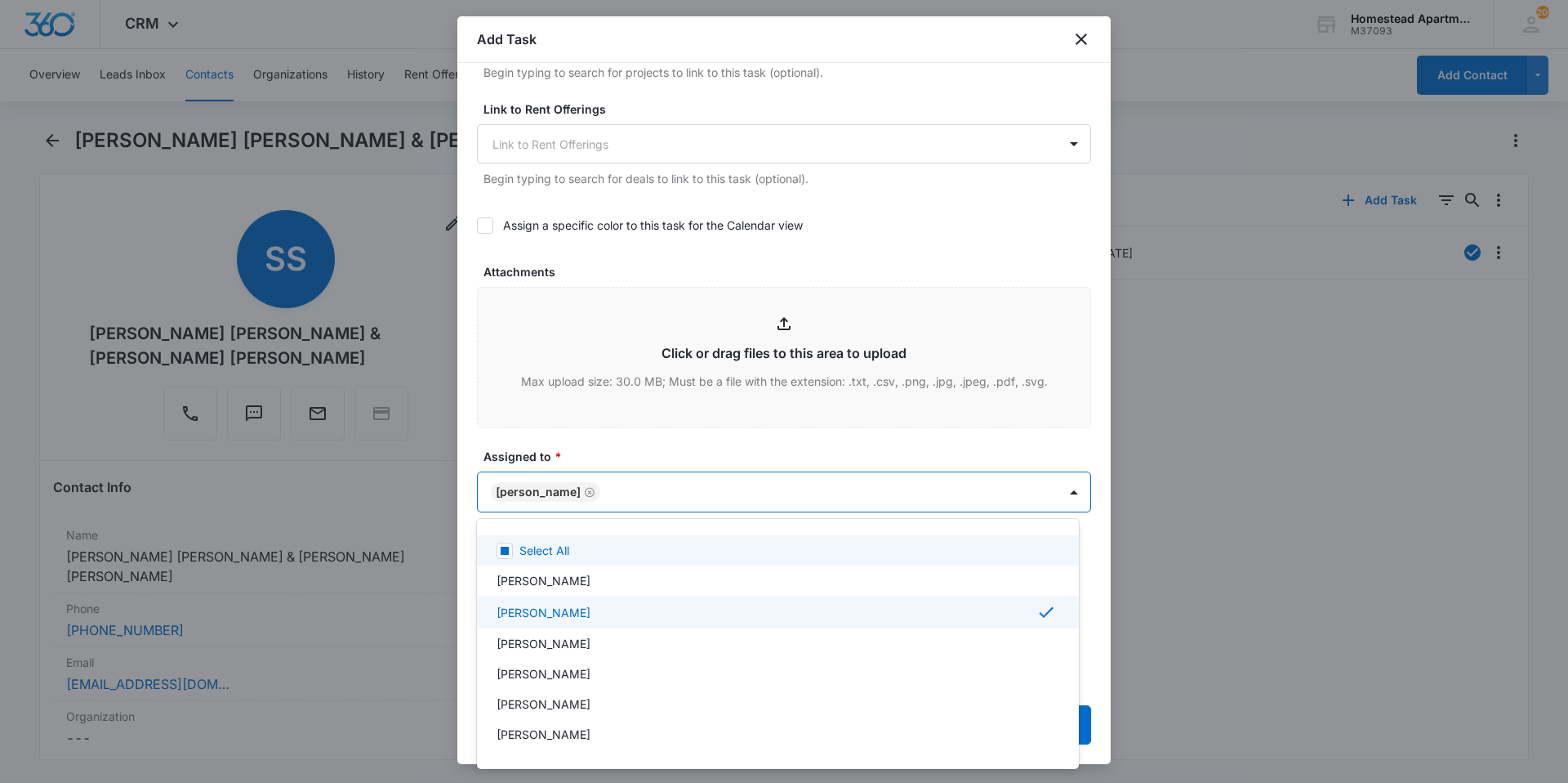
click at [678, 443] on div at bounding box center [784, 392] width 1568 height 783
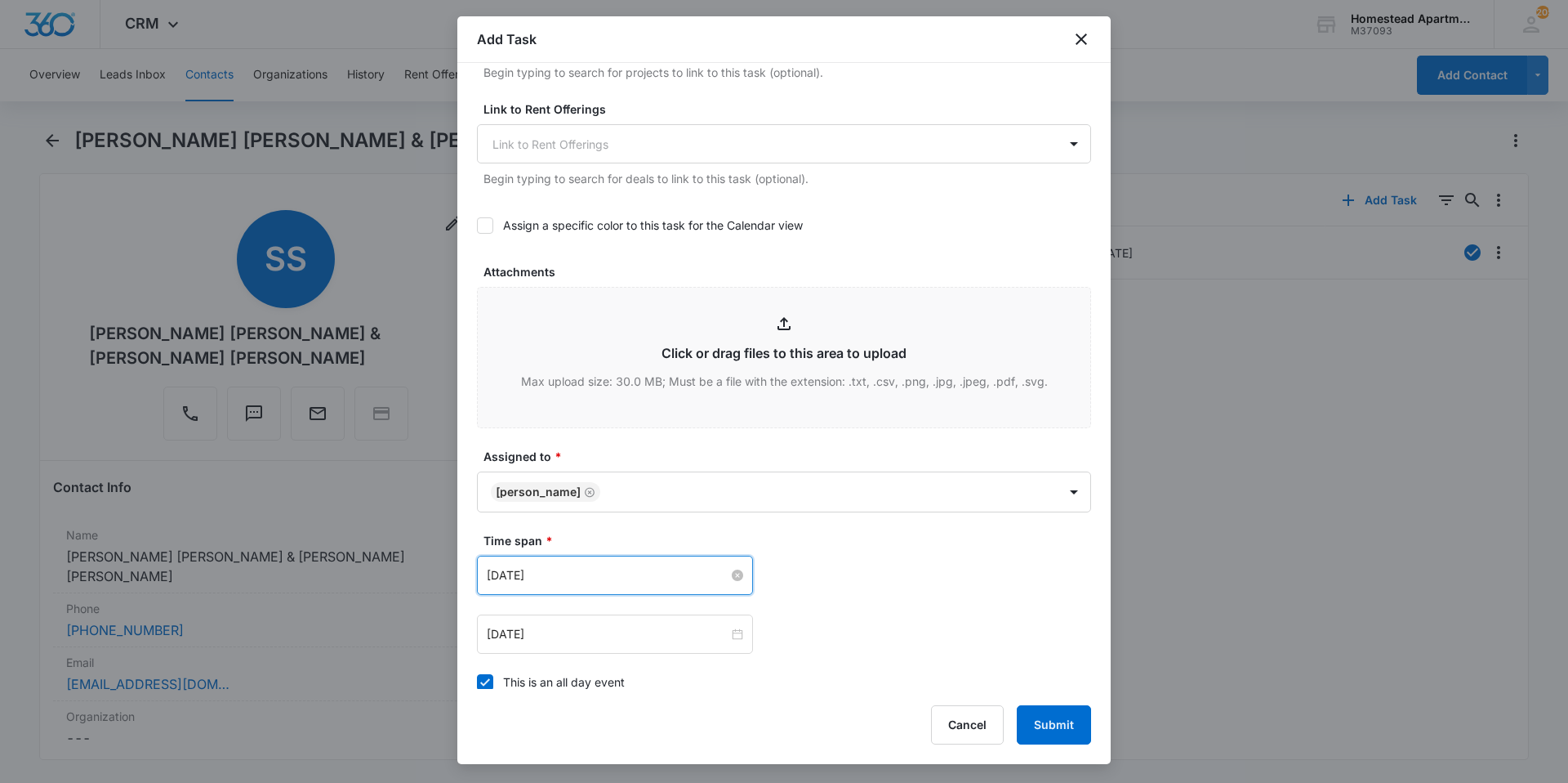
click at [592, 575] on input "[DATE]" at bounding box center [608, 575] width 242 height 18
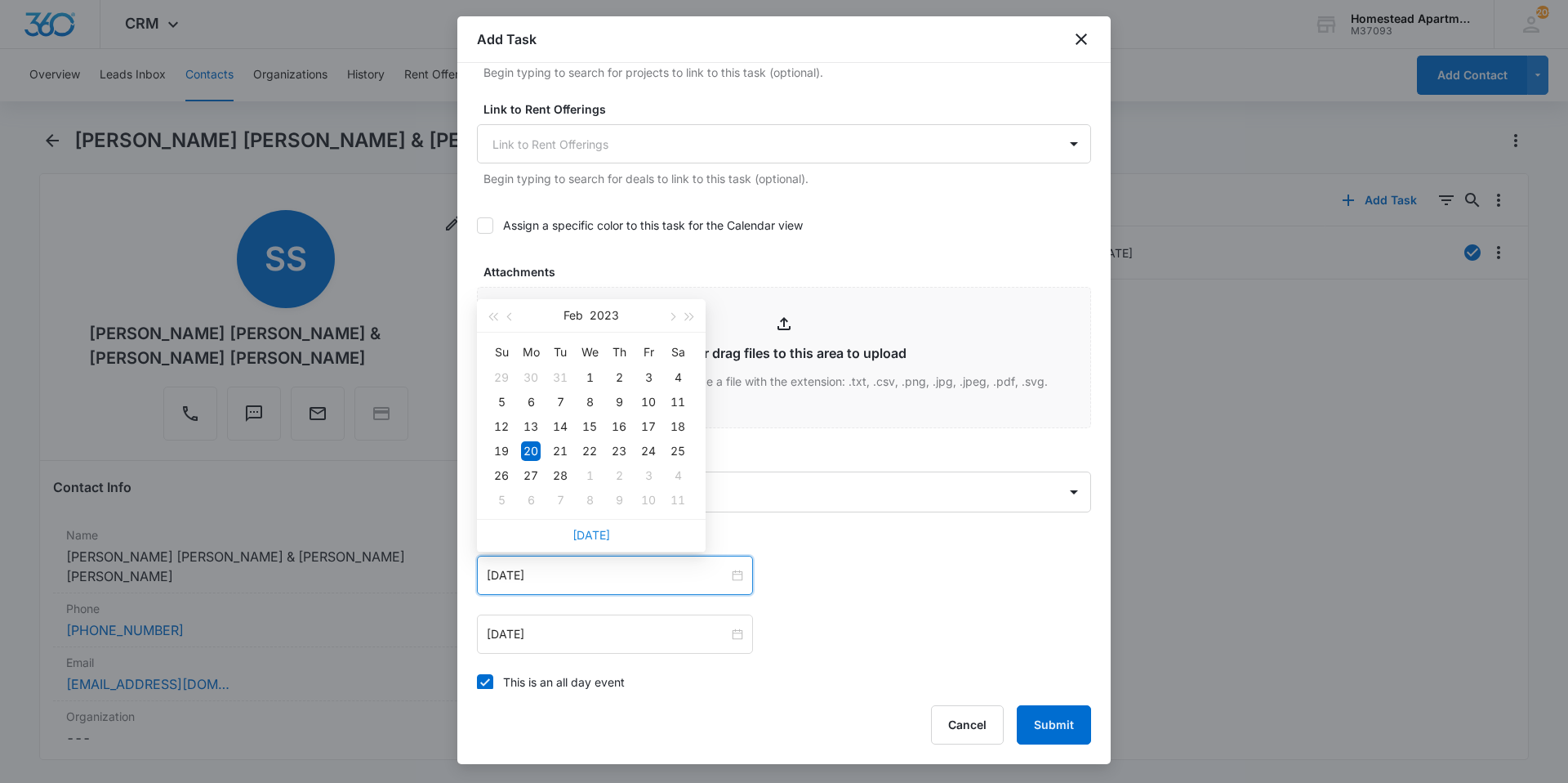
click at [607, 535] on link "[DATE]" at bounding box center [591, 534] width 38 height 14
type input "[DATE]"
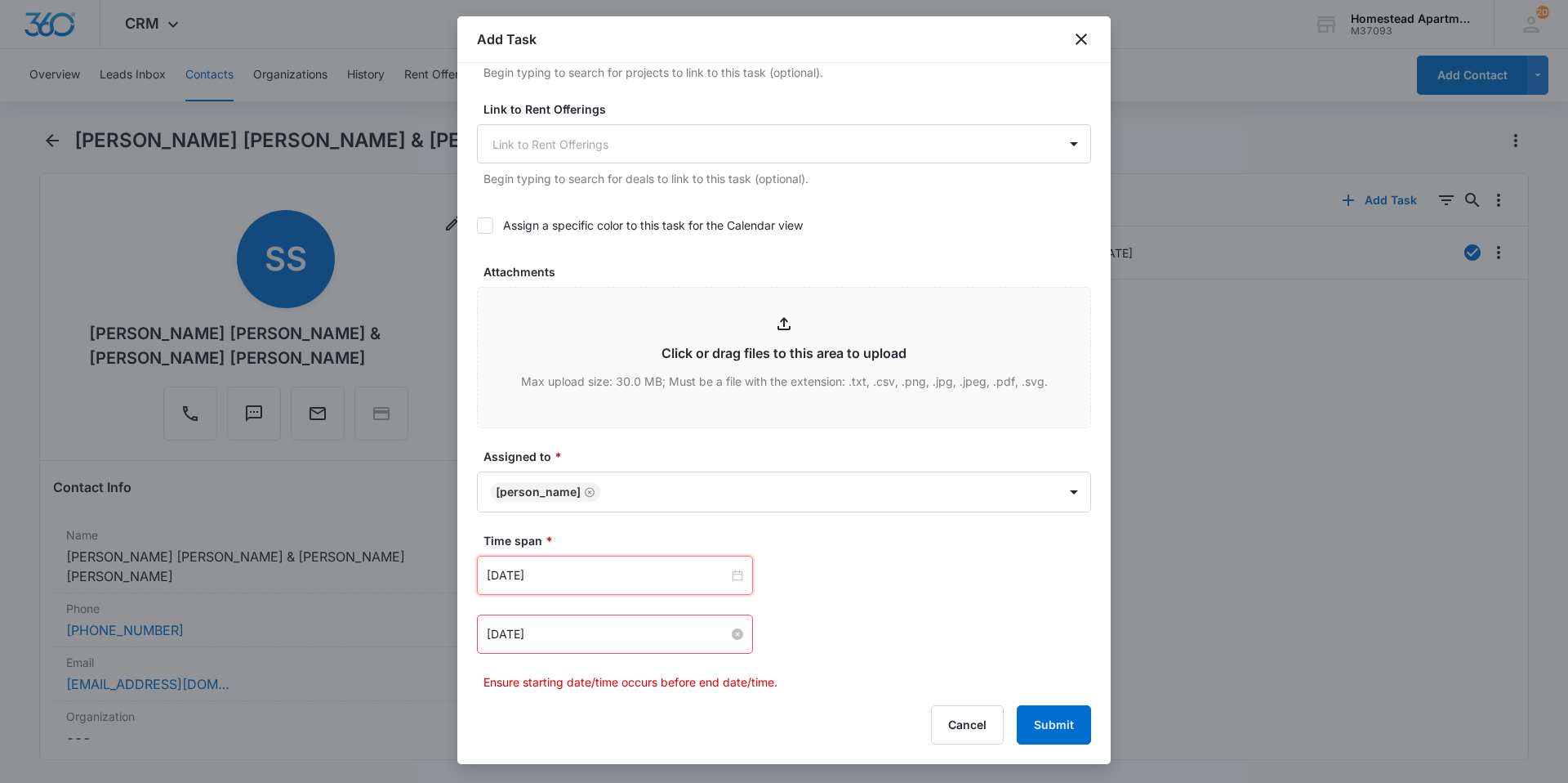
click at [600, 627] on input "[DATE]" at bounding box center [608, 634] width 242 height 18
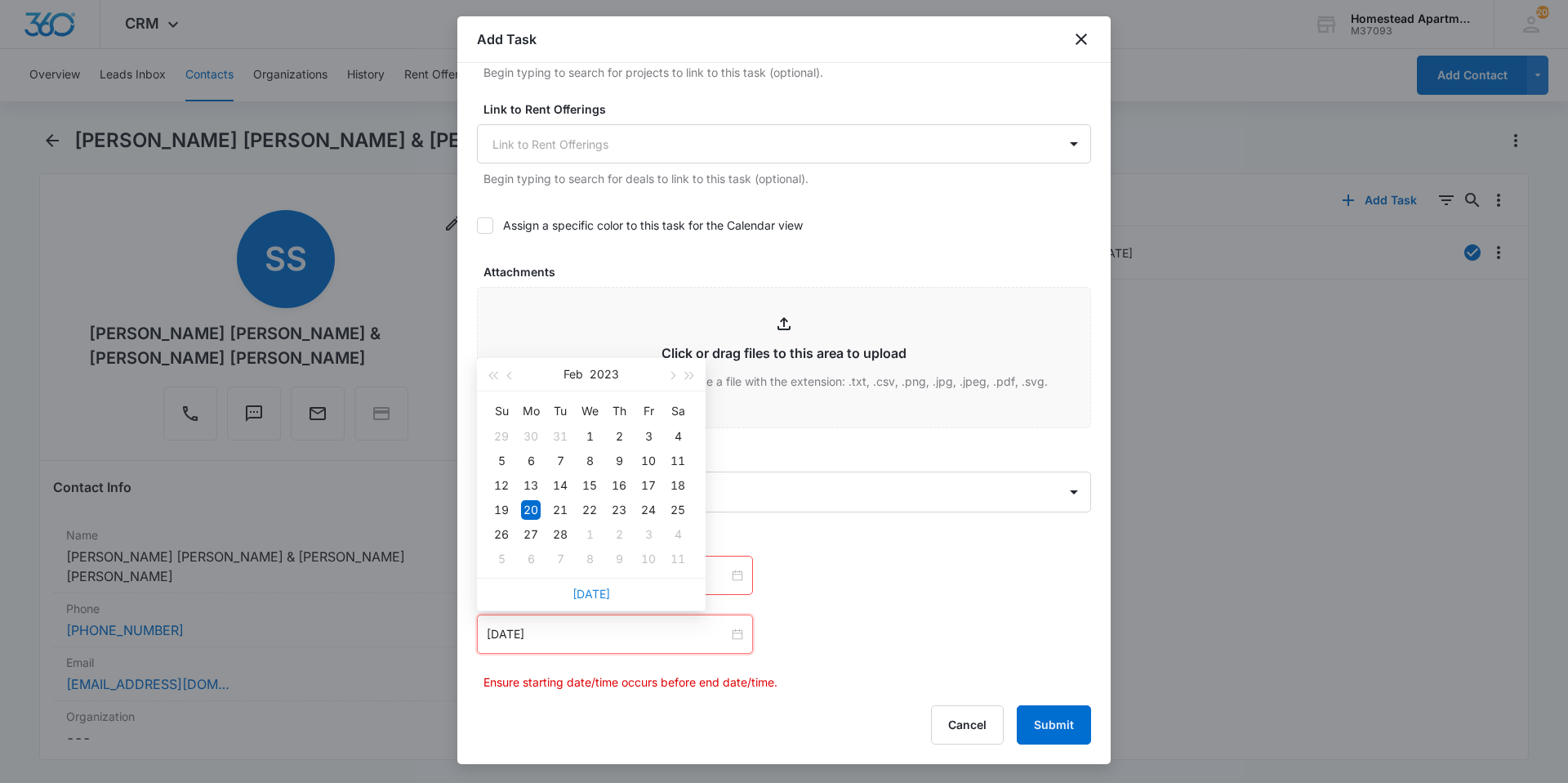
click at [604, 593] on link "[DATE]" at bounding box center [591, 594] width 38 height 14
type input "[DATE]"
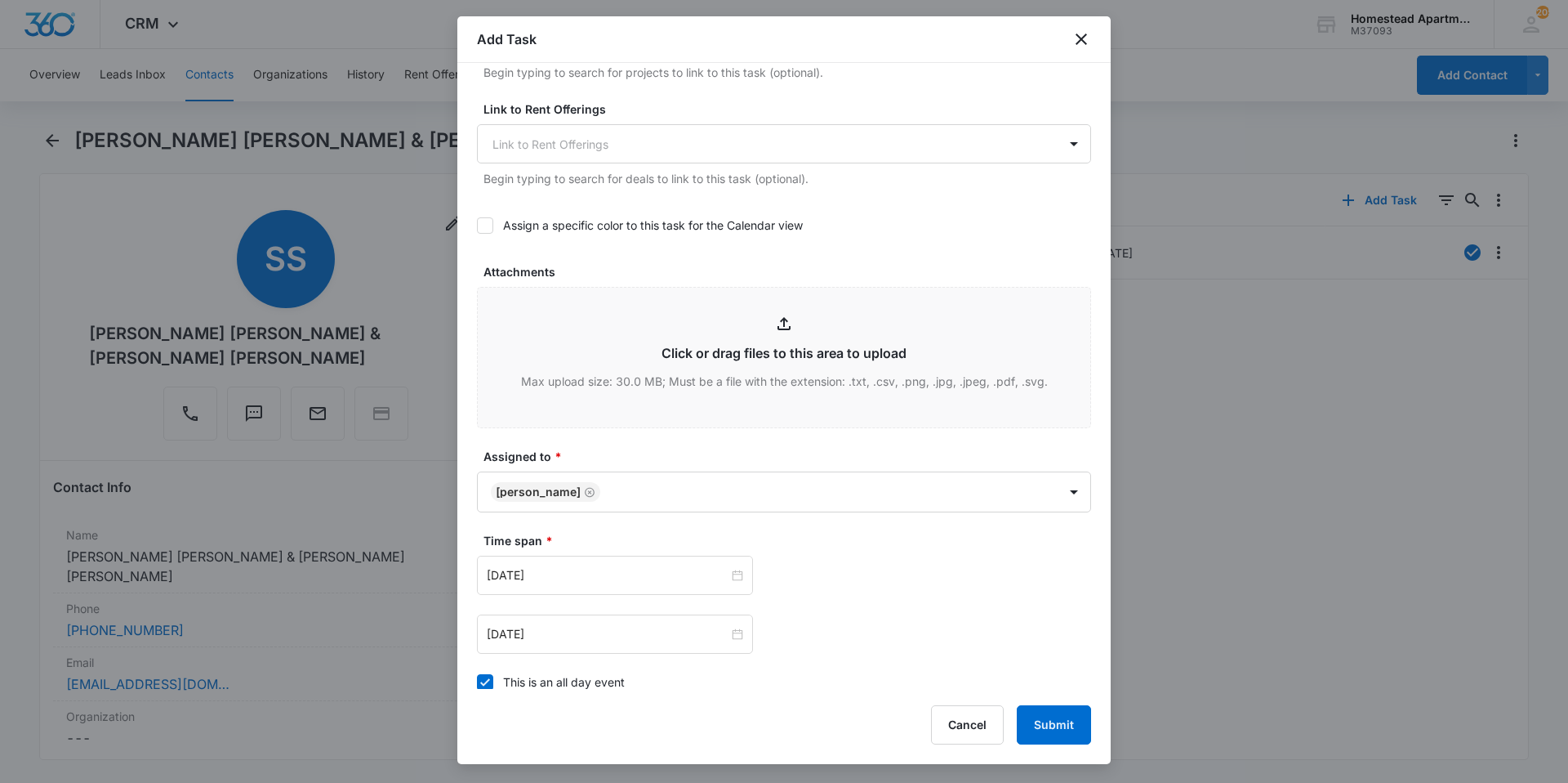
click at [860, 583] on div "[DATE] [DATE] Su Mo Tu We Th Fr Sa 28 29 30 1 2 3 4 5 6 7 8 9 10 11 12 13 14 15…" at bounding box center [784, 575] width 614 height 39
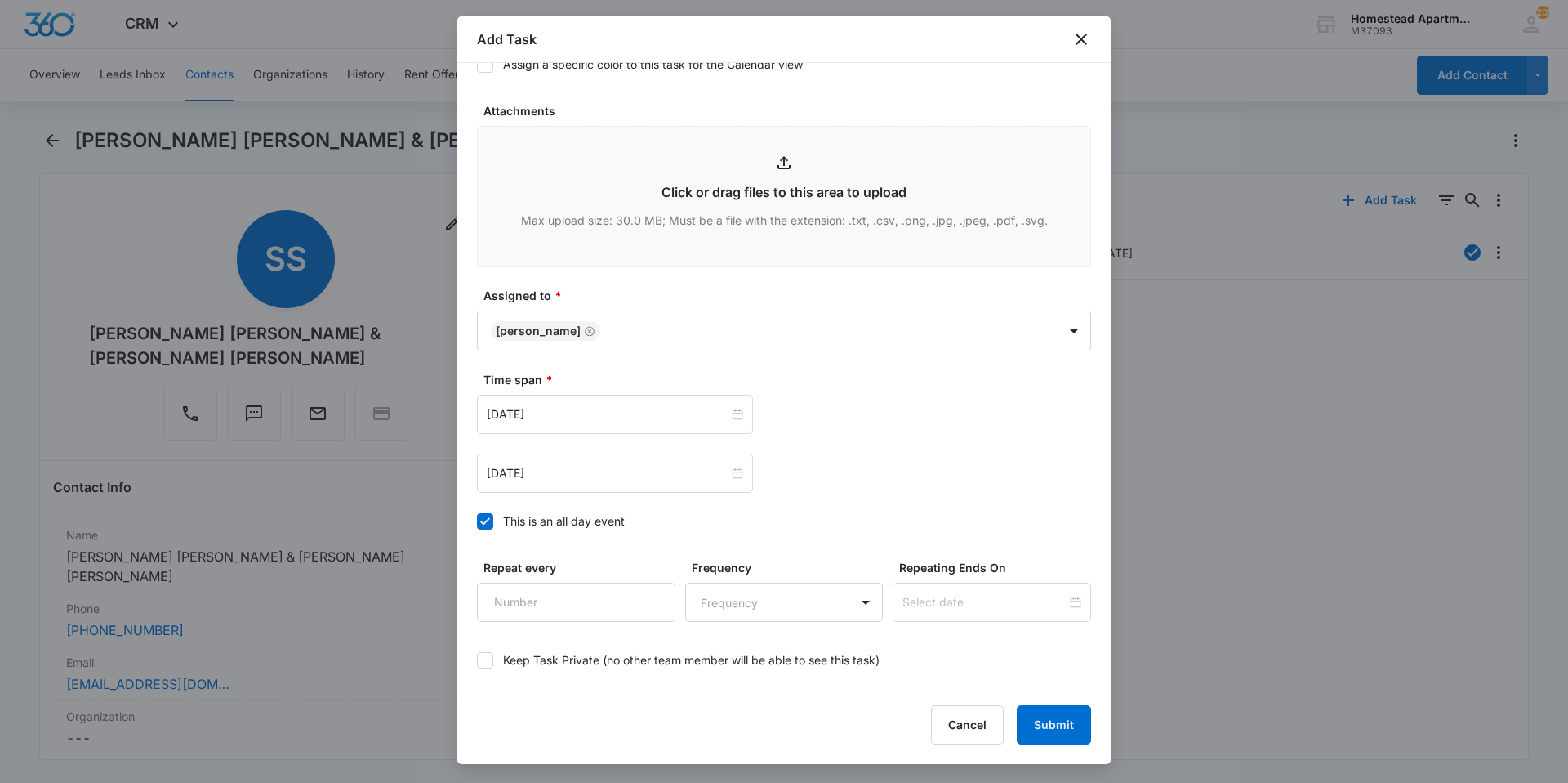
scroll to position [887, 0]
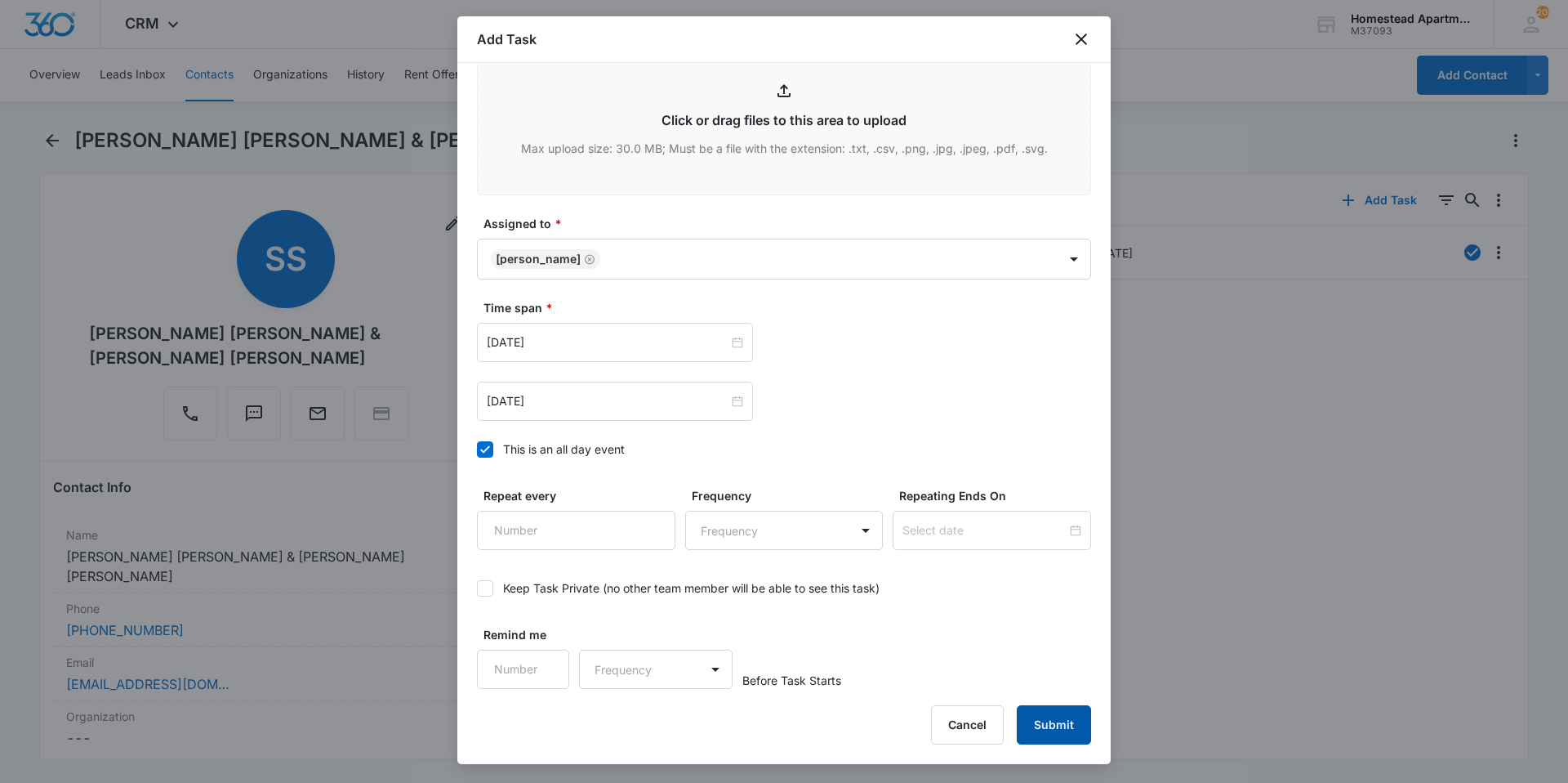
click at [1059, 721] on button "Submit" at bounding box center [1054, 725] width 74 height 39
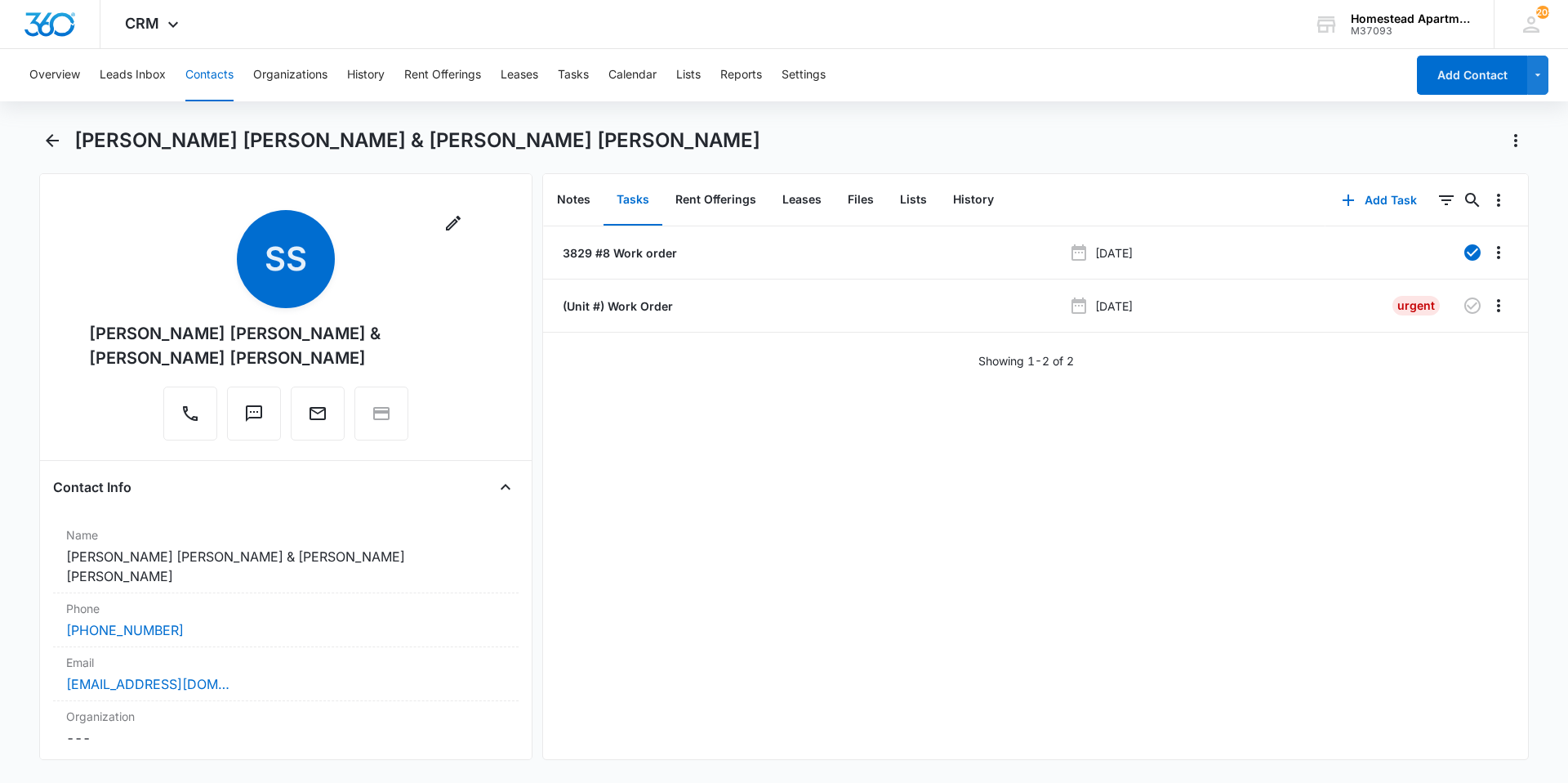
click at [205, 73] on button "Contacts" at bounding box center [209, 75] width 48 height 53
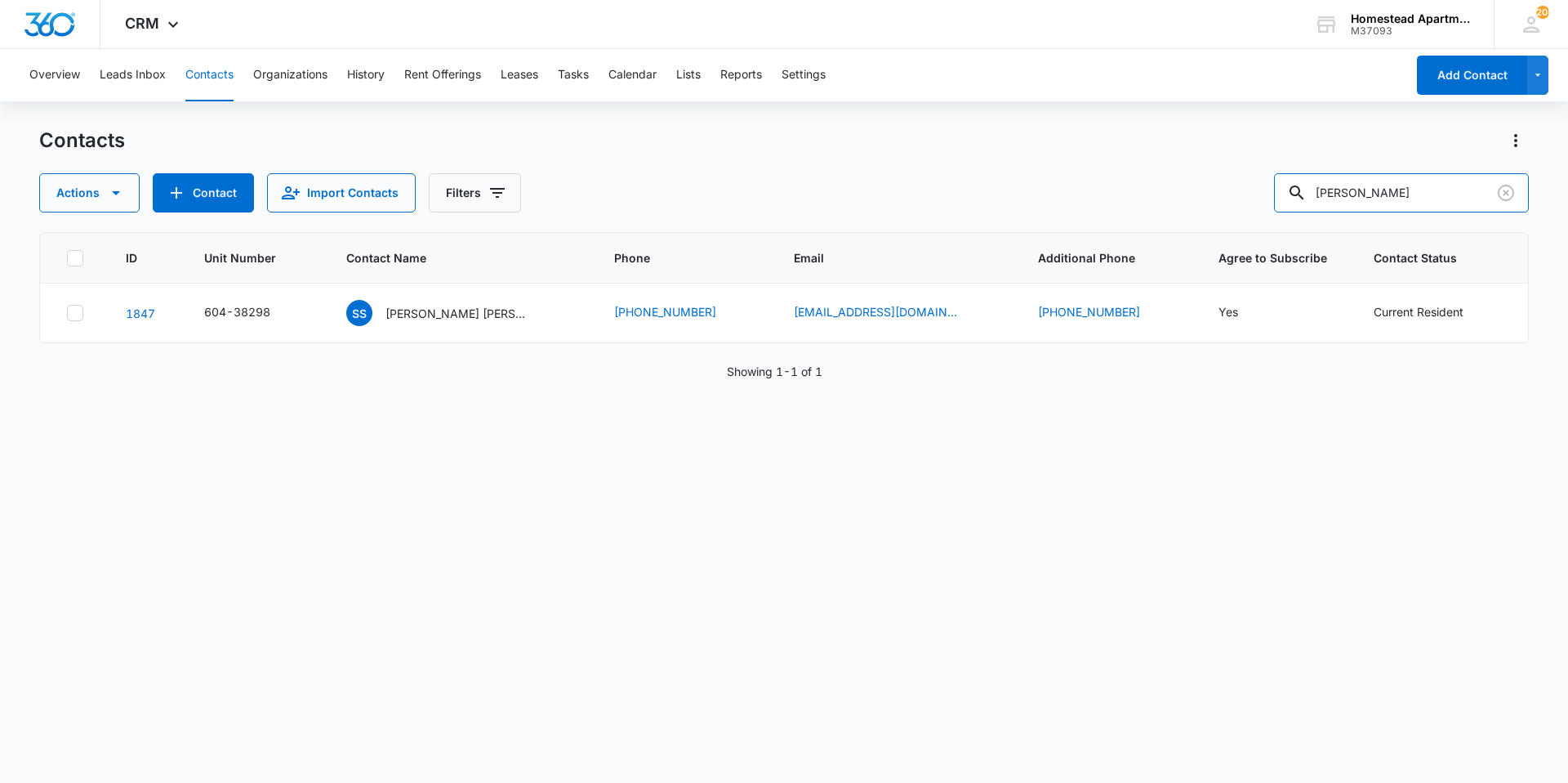
drag, startPoint x: 1398, startPoint y: 198, endPoint x: 1218, endPoint y: 207, distance: 180.2
click at [1218, 207] on div "Actions Contact Import Contacts Filters [PERSON_NAME]" at bounding box center [784, 193] width 1490 height 39
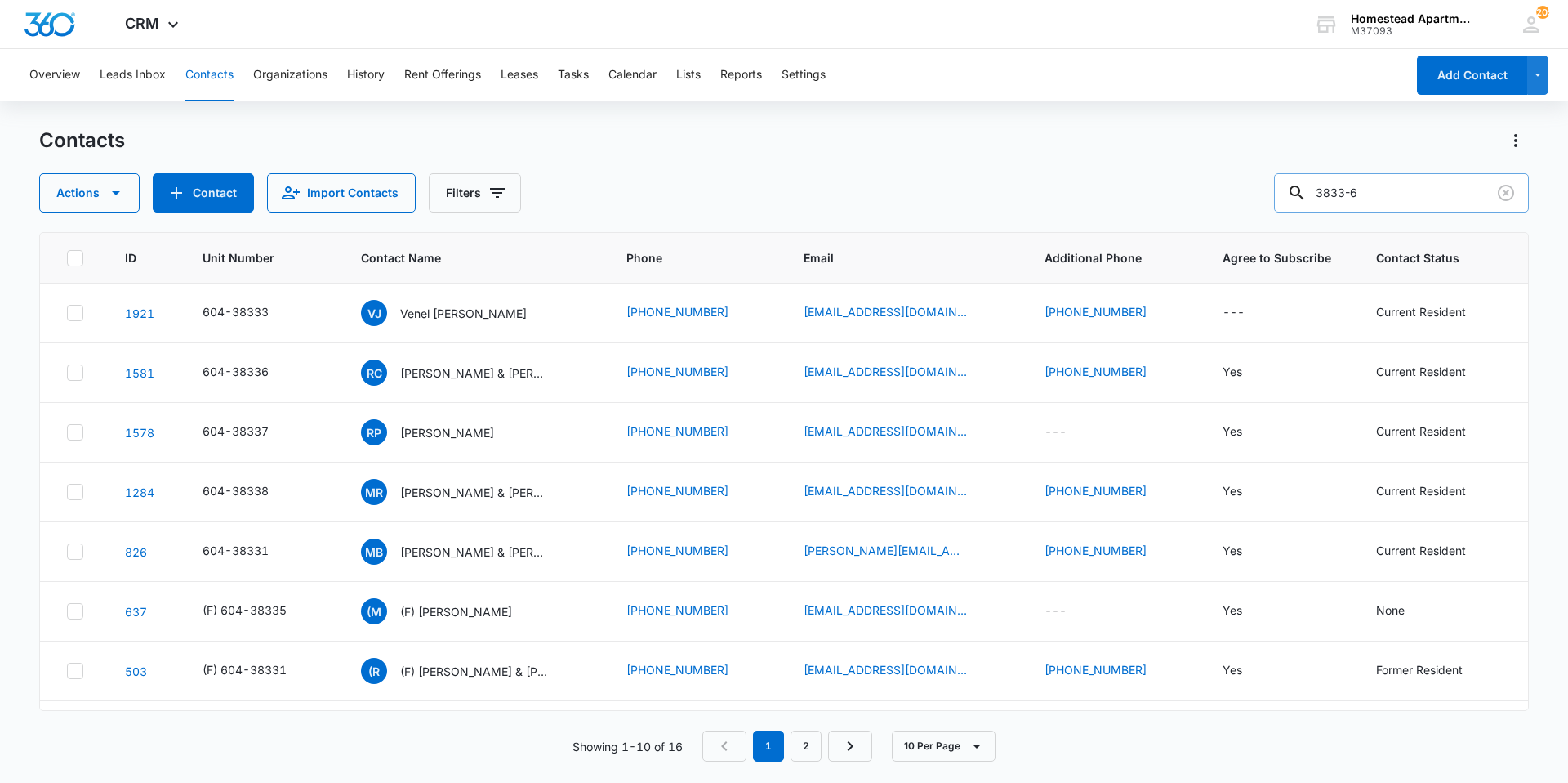
click at [1399, 189] on input "3833-6" at bounding box center [1401, 193] width 255 height 39
type input "3833"
